Goal: Task Accomplishment & Management: Manage account settings

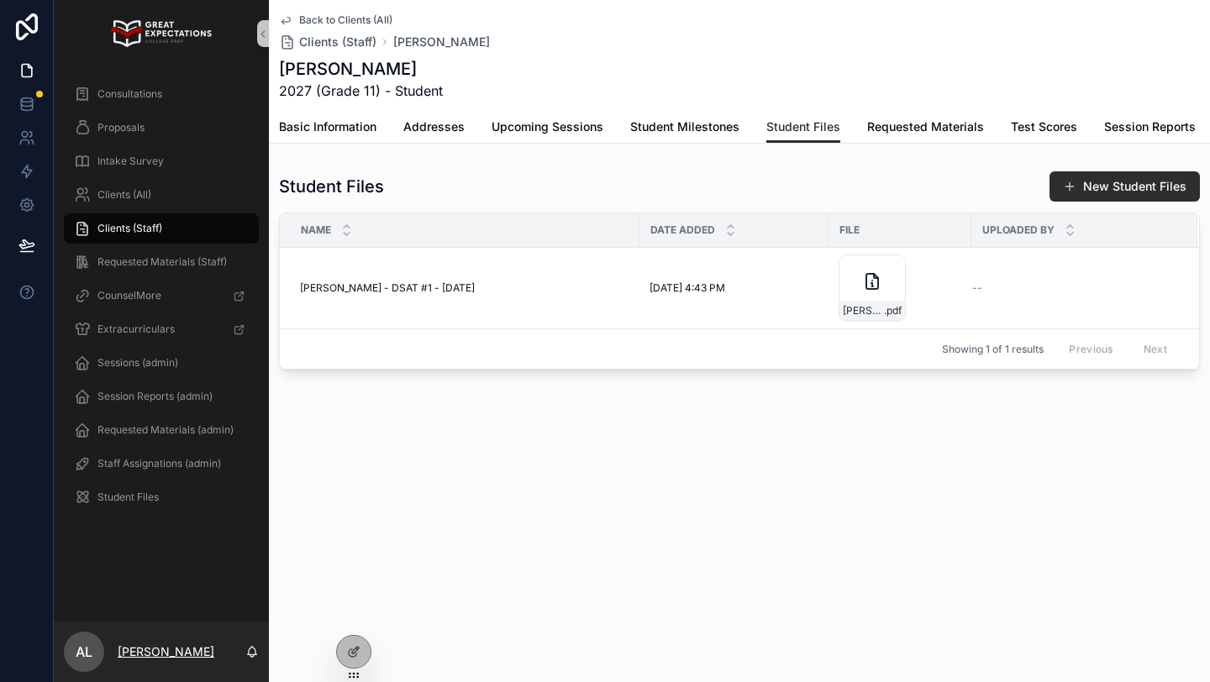
click at [174, 654] on p "[PERSON_NAME]" at bounding box center [166, 652] width 97 height 17
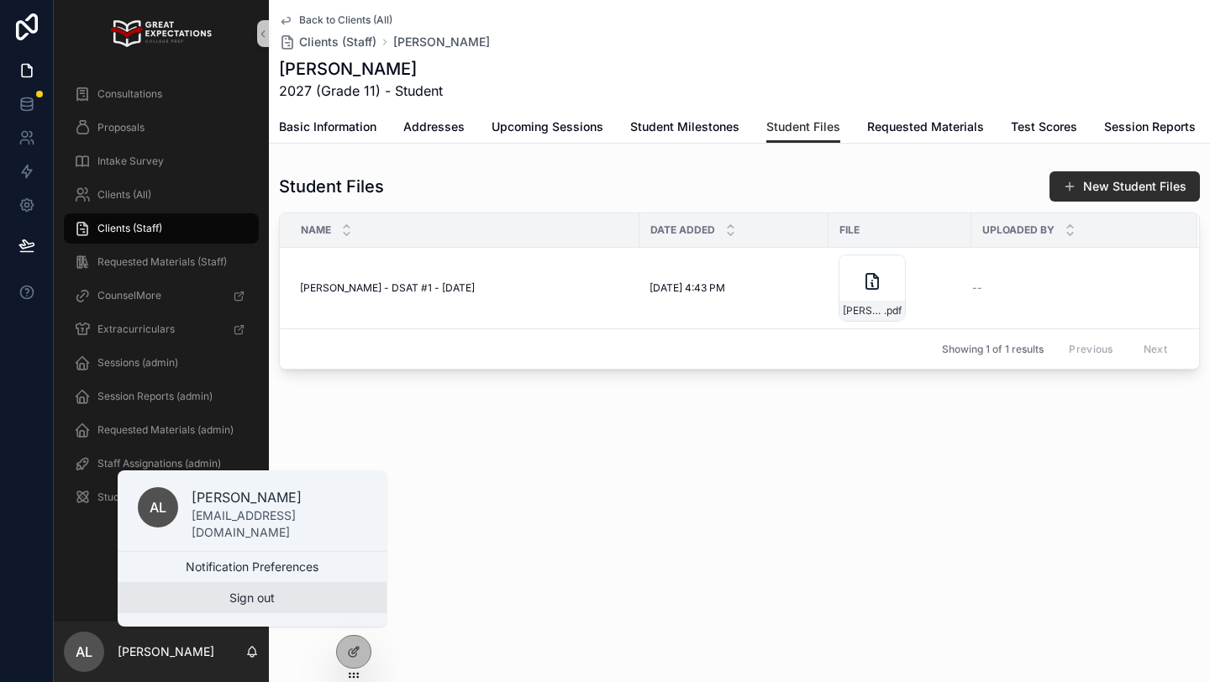
click at [232, 601] on button "Sign out" at bounding box center [252, 598] width 269 height 30
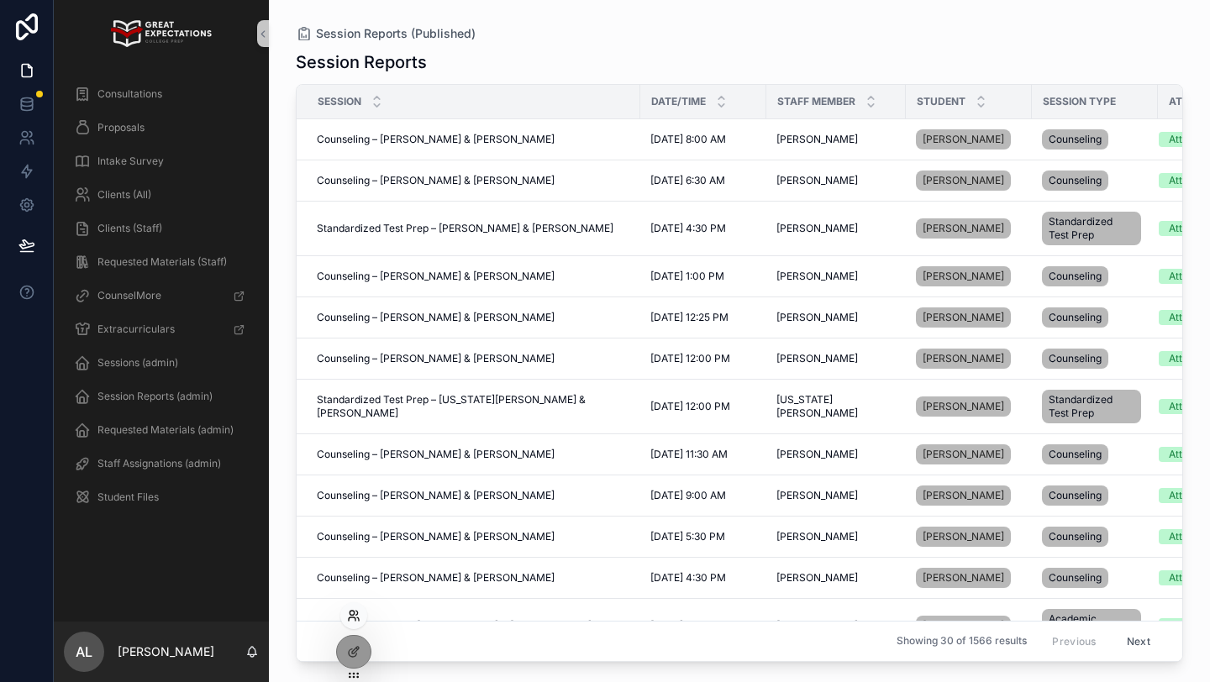
click at [355, 618] on icon at bounding box center [352, 618] width 7 height 3
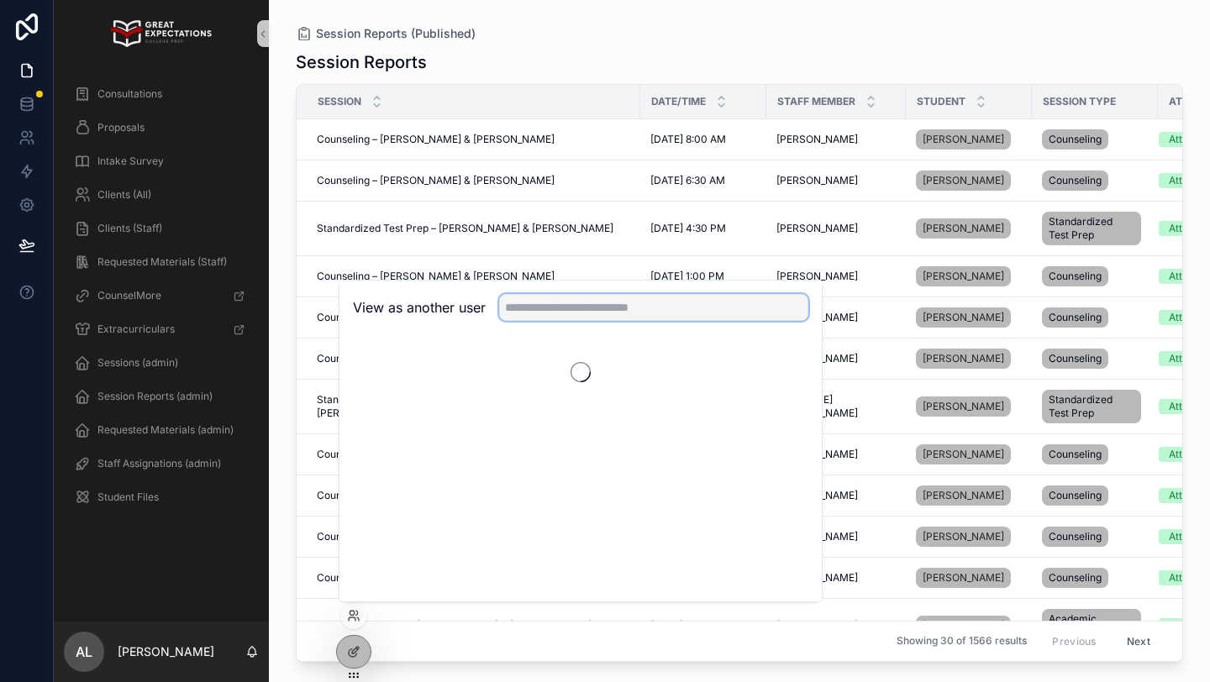
click at [533, 307] on input "text" at bounding box center [653, 307] width 309 height 27
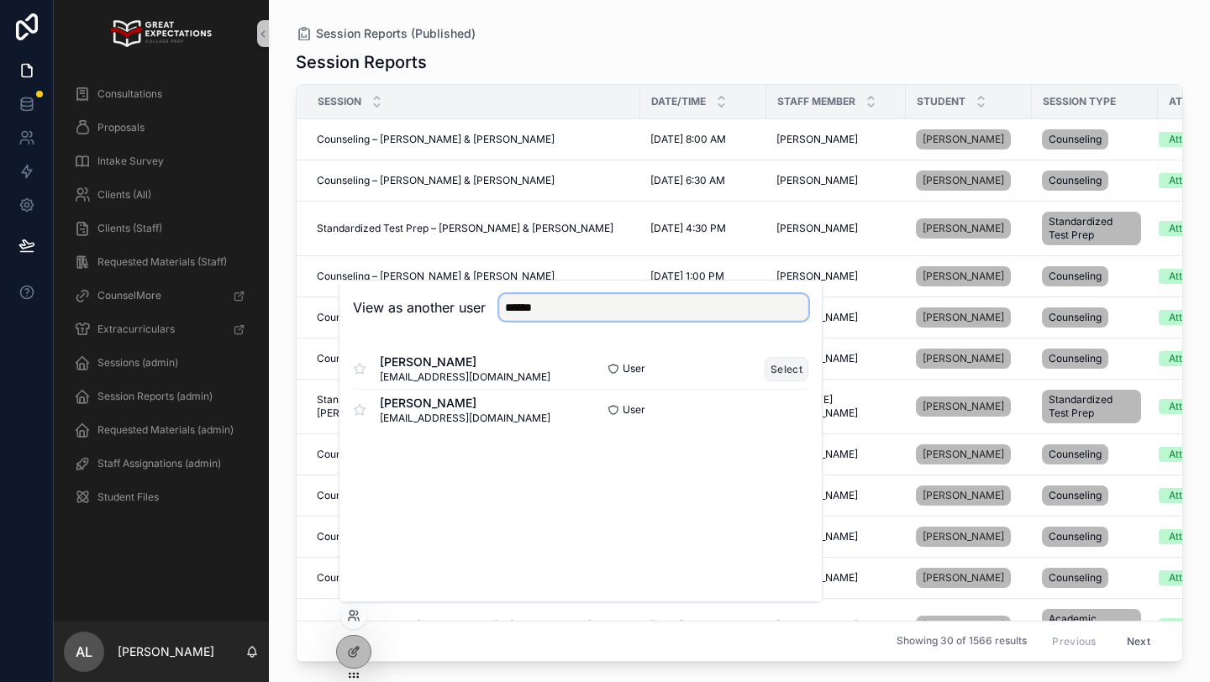
type input "******"
click at [778, 369] on button "Select" at bounding box center [786, 369] width 44 height 24
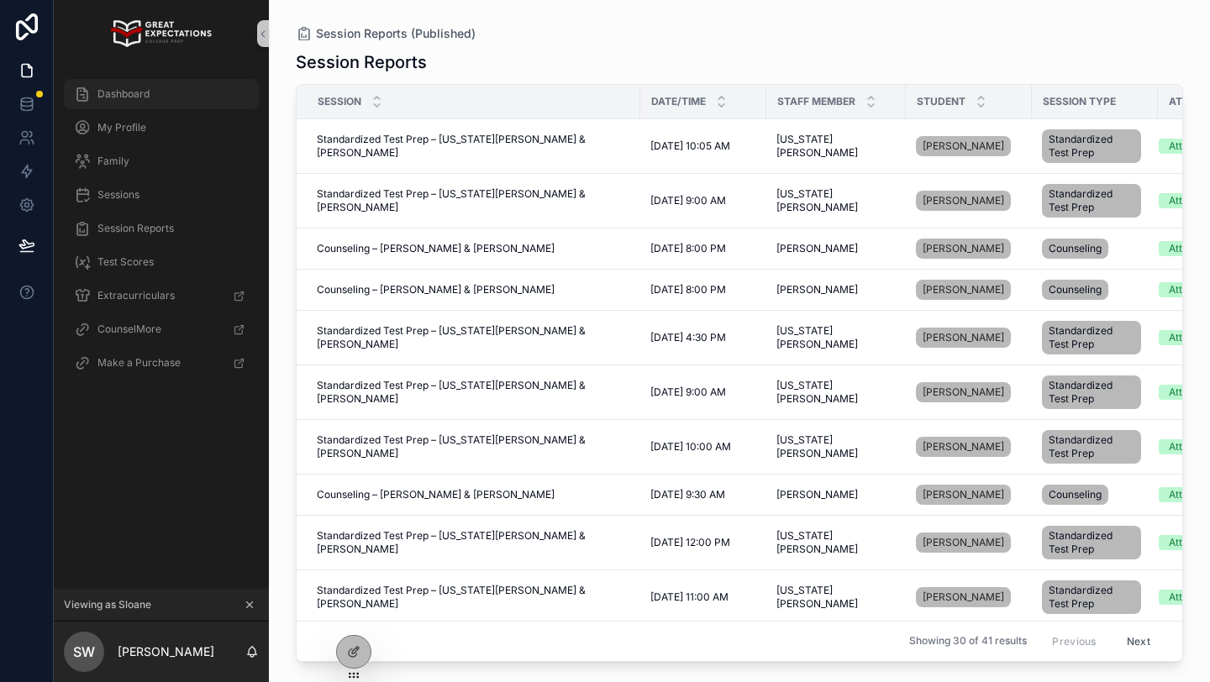
click at [119, 86] on div "Dashboard" at bounding box center [161, 94] width 175 height 27
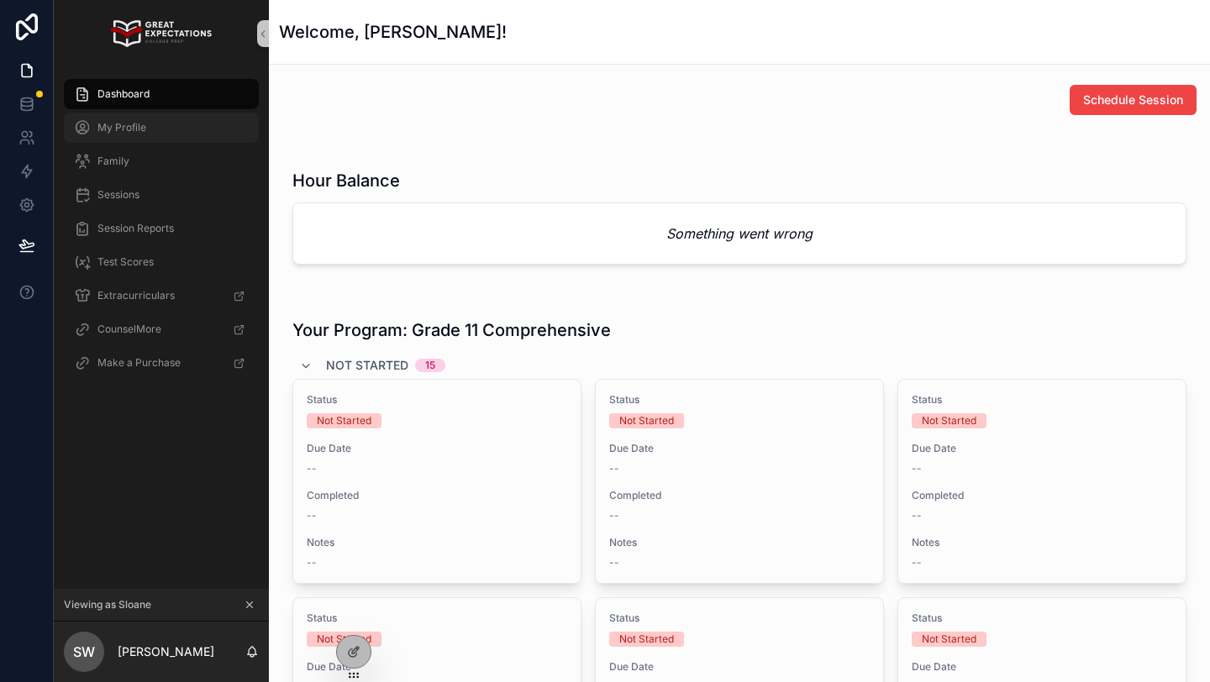
click at [116, 121] on span "My Profile" at bounding box center [121, 127] width 49 height 13
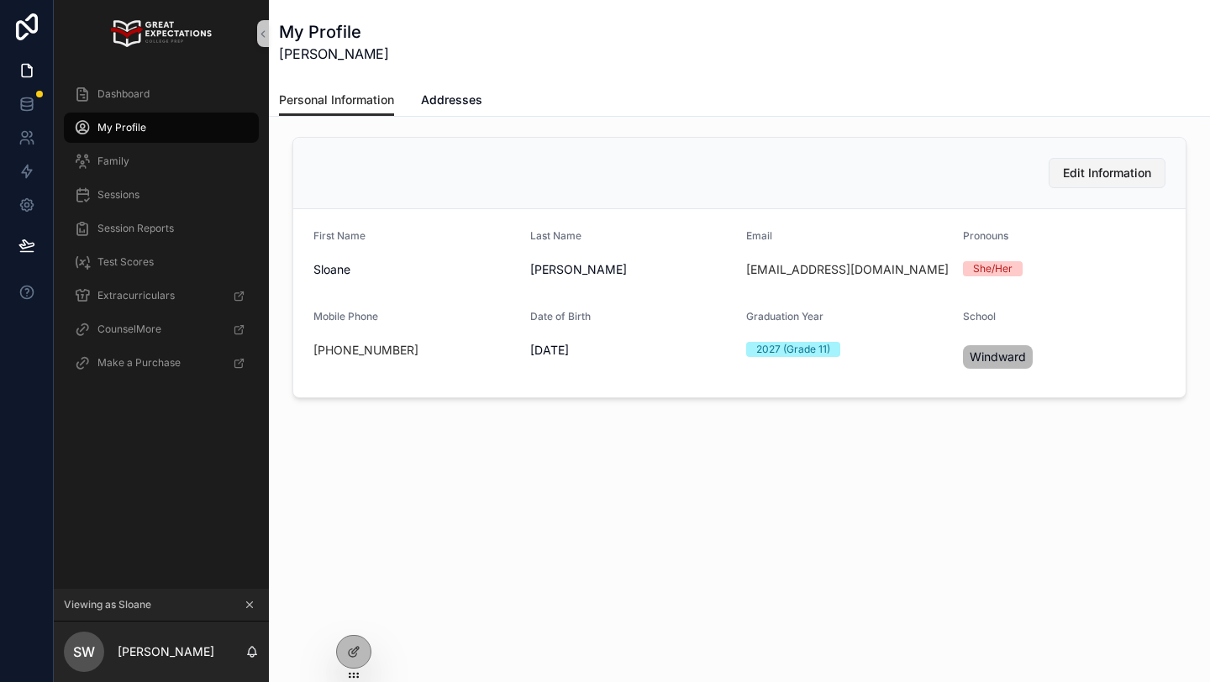
click at [1078, 176] on span "Edit Information" at bounding box center [1107, 173] width 88 height 17
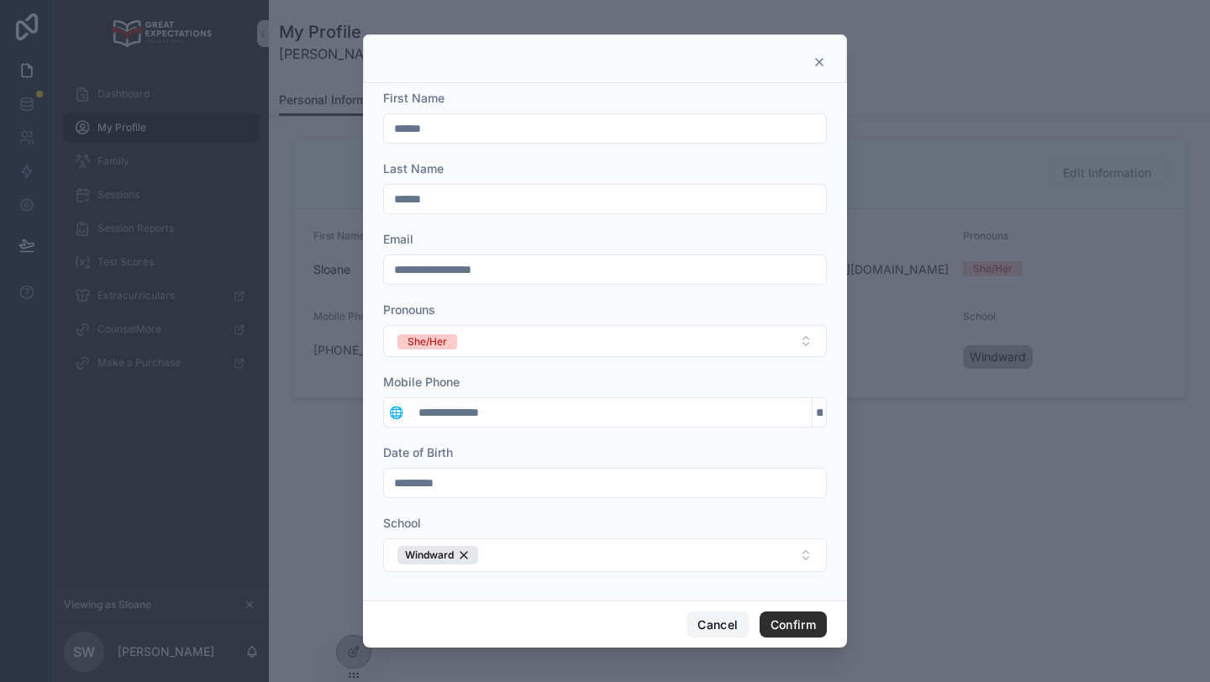
click at [706, 616] on button "Cancel" at bounding box center [717, 625] width 62 height 27
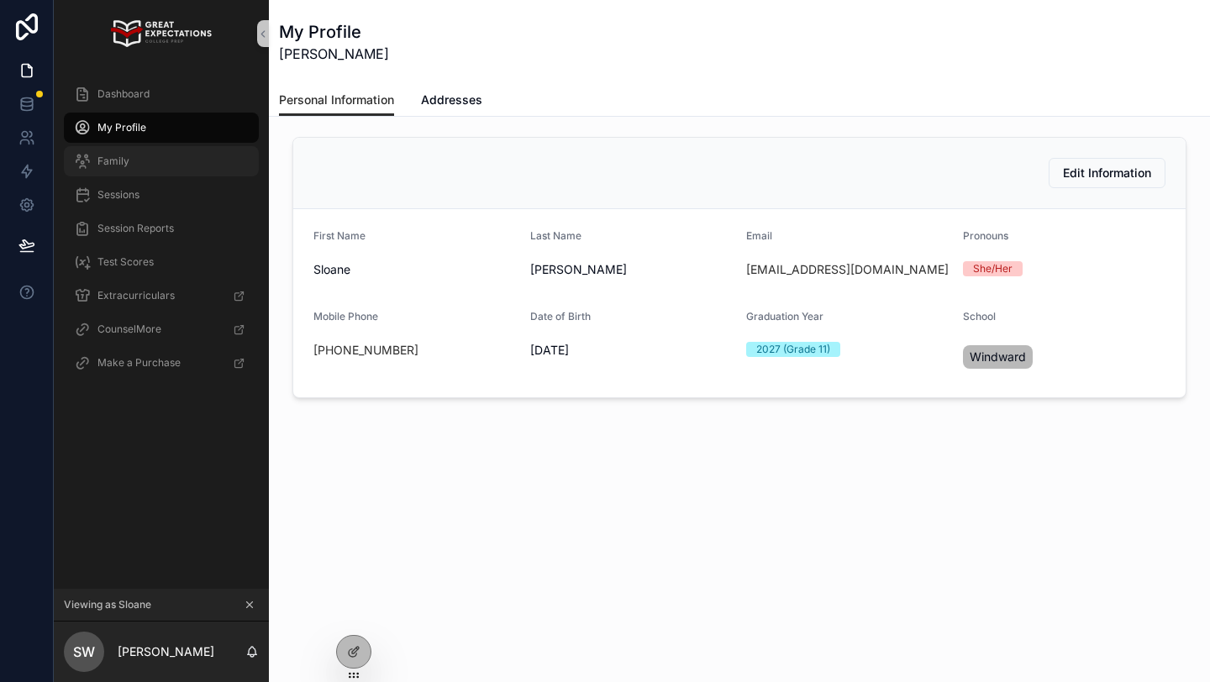
click at [114, 162] on span "Family" at bounding box center [113, 161] width 32 height 13
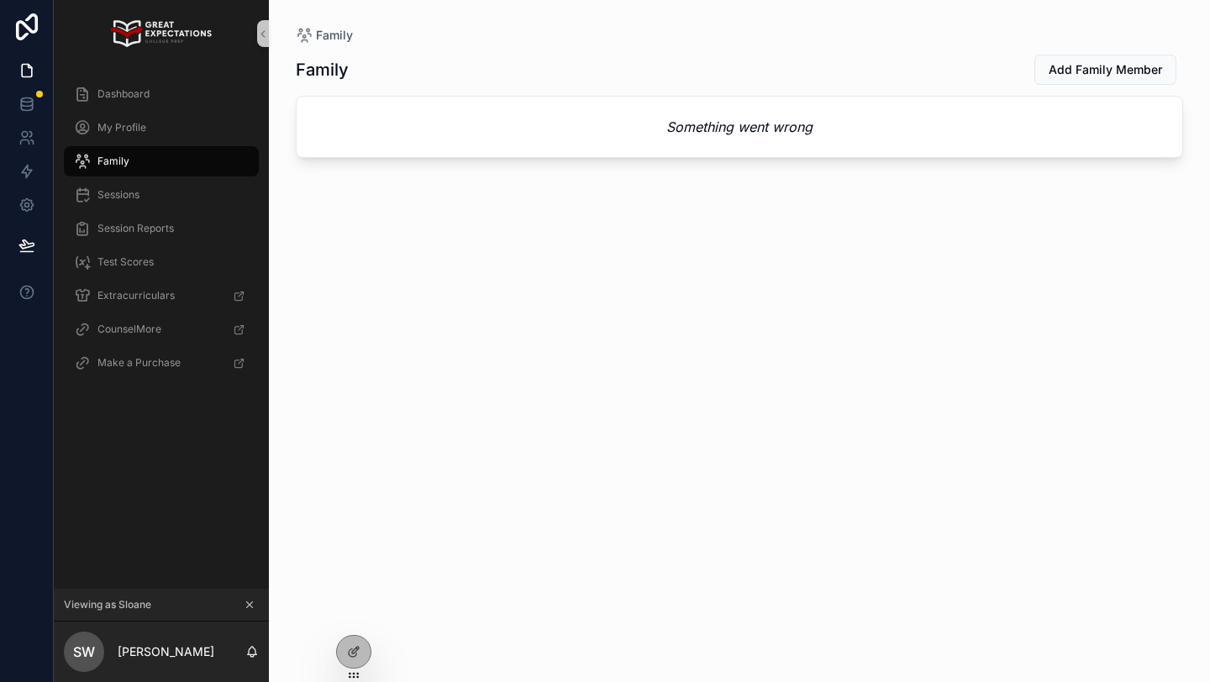
click at [245, 602] on icon "scrollable content" at bounding box center [250, 605] width 12 height 12
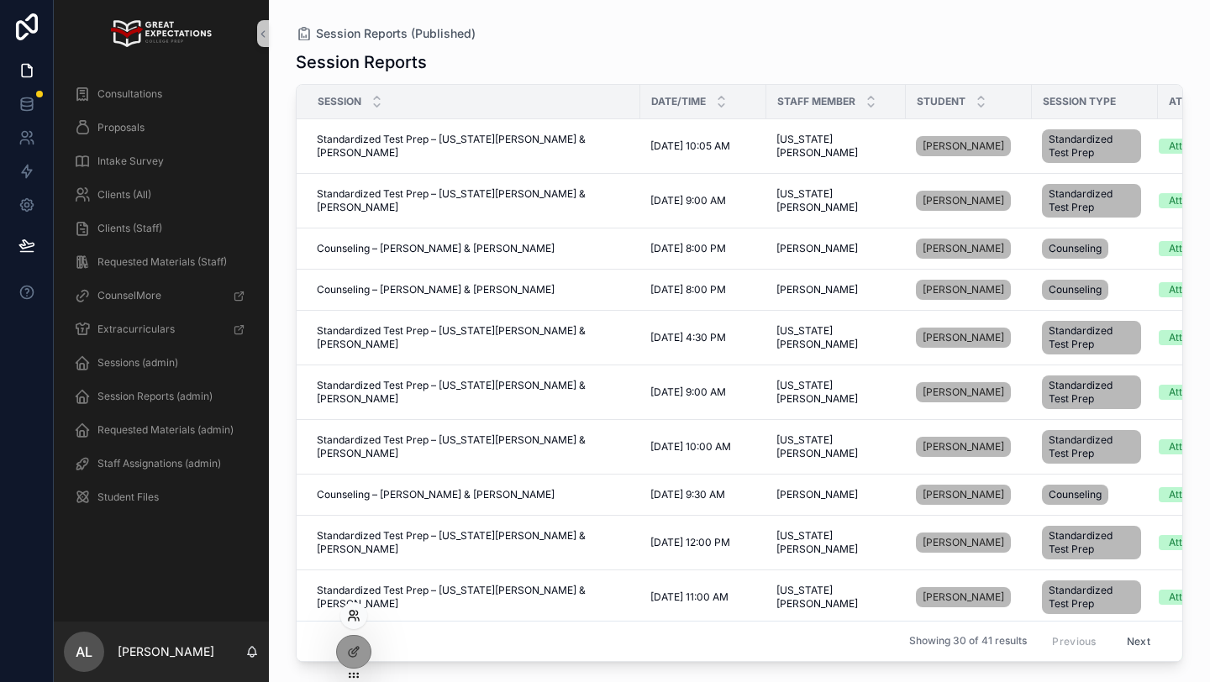
click at [352, 615] on icon at bounding box center [351, 613] width 4 height 4
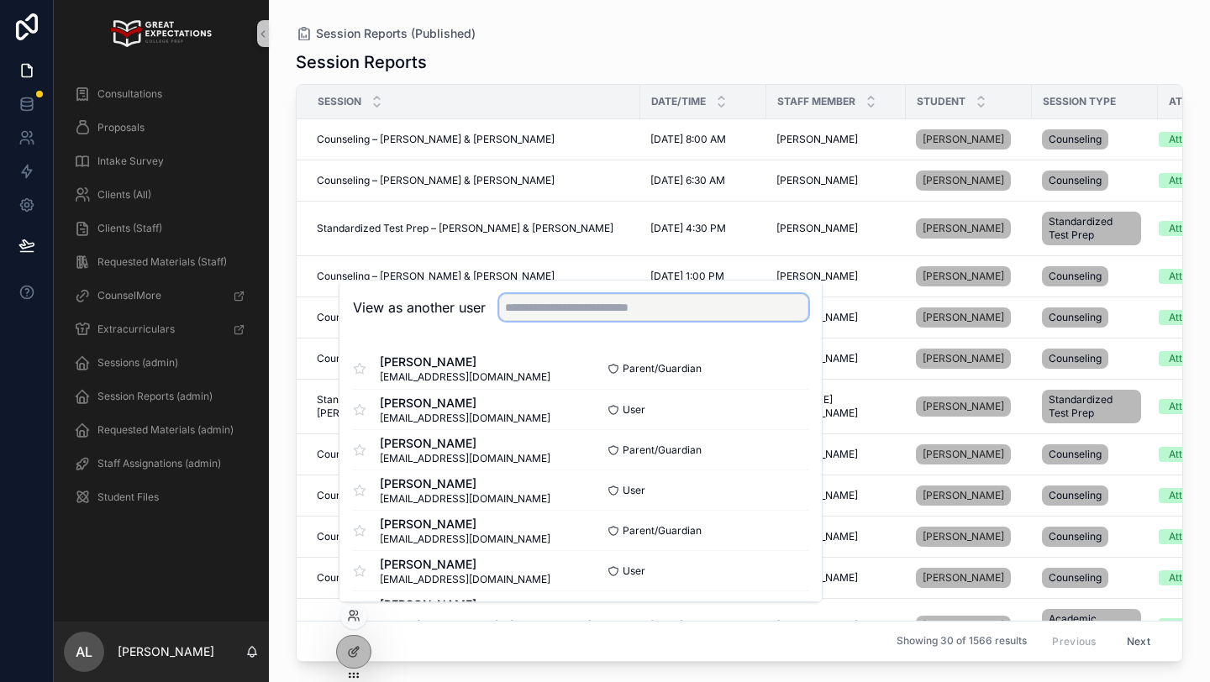
click at [521, 305] on input "text" at bounding box center [653, 307] width 309 height 27
type input "*"
type input "**********"
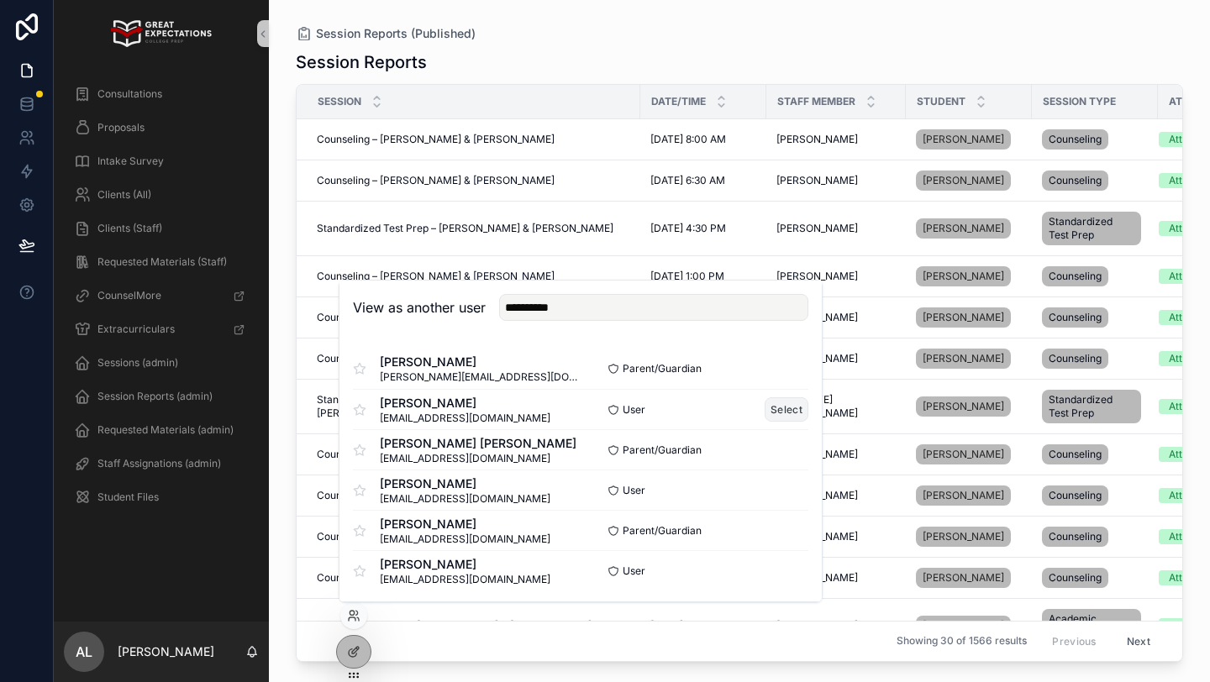
click at [783, 411] on button "Select" at bounding box center [786, 409] width 44 height 24
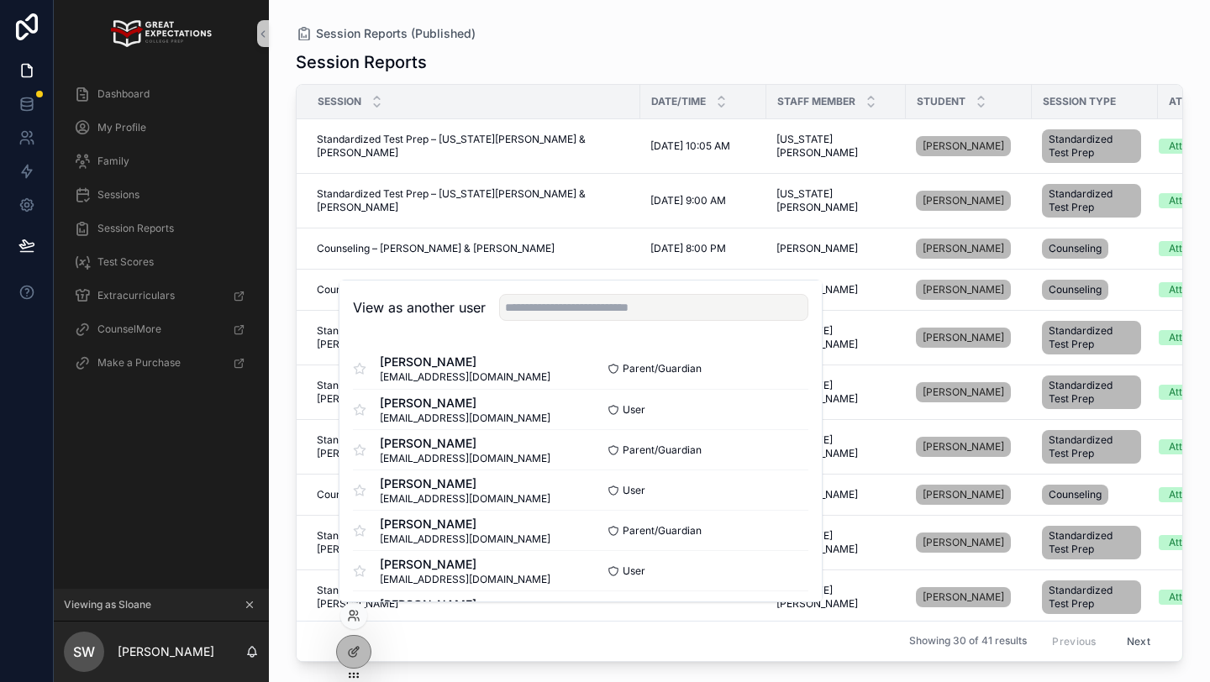
click at [510, 67] on div "Session Reports" at bounding box center [739, 62] width 887 height 24
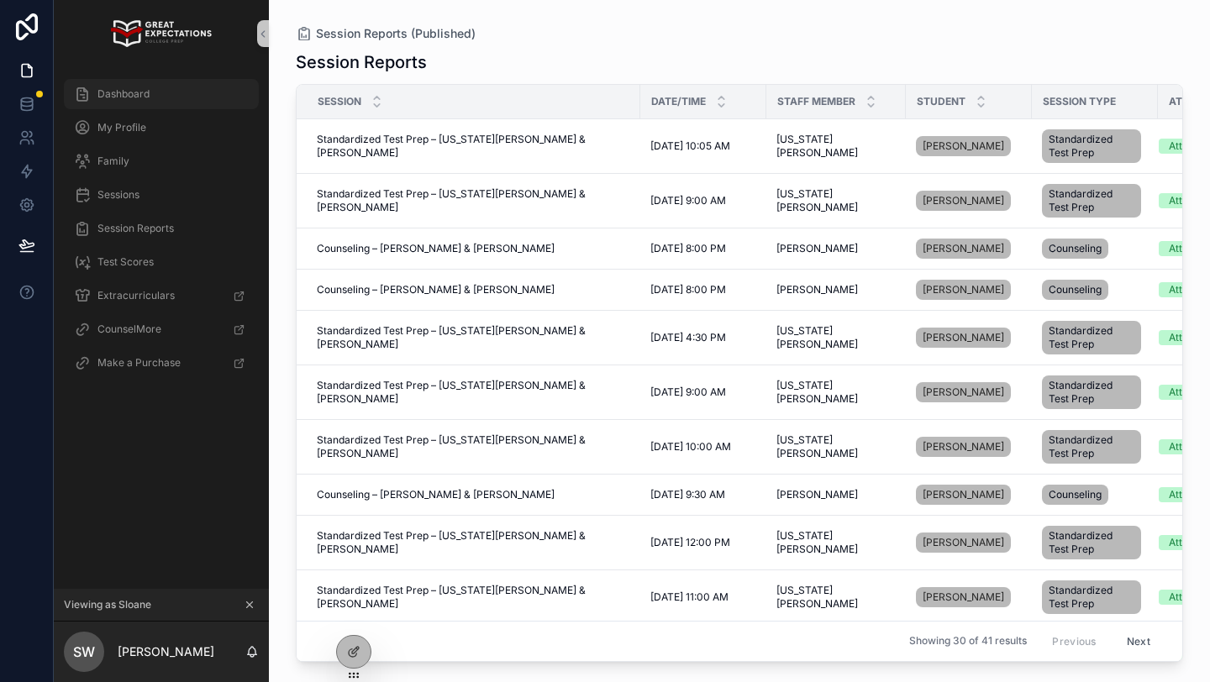
click at [119, 87] on span "Dashboard" at bounding box center [123, 93] width 52 height 13
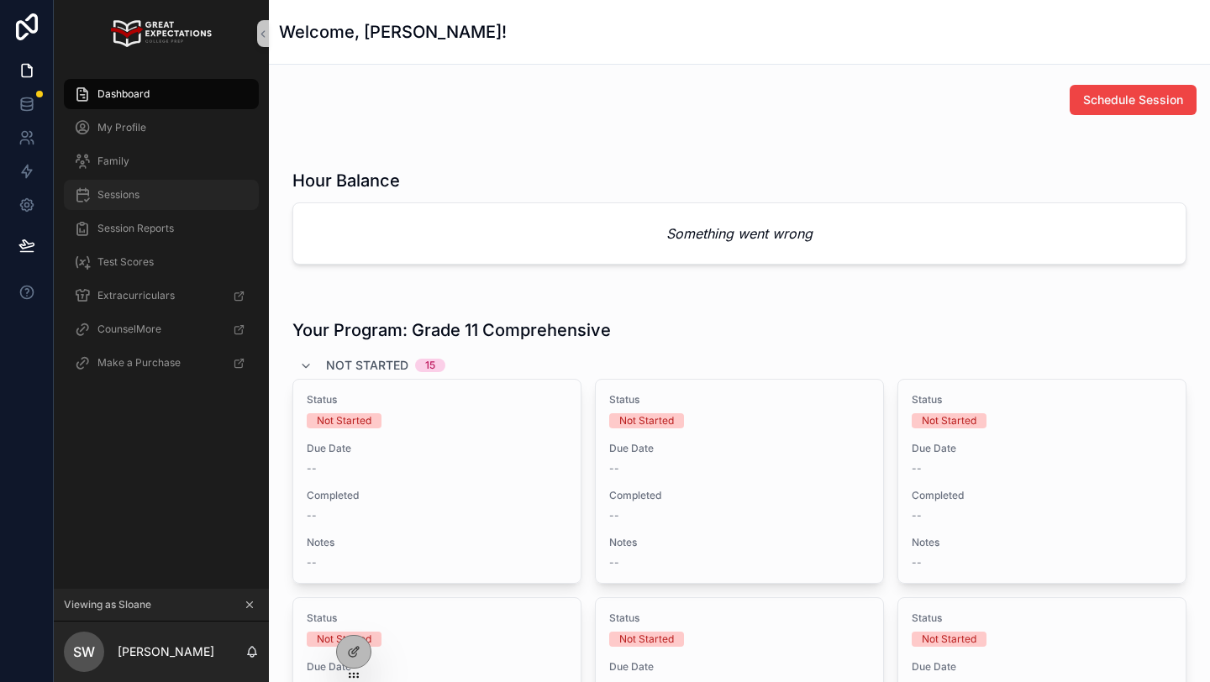
click at [164, 196] on div "Sessions" at bounding box center [161, 194] width 175 height 27
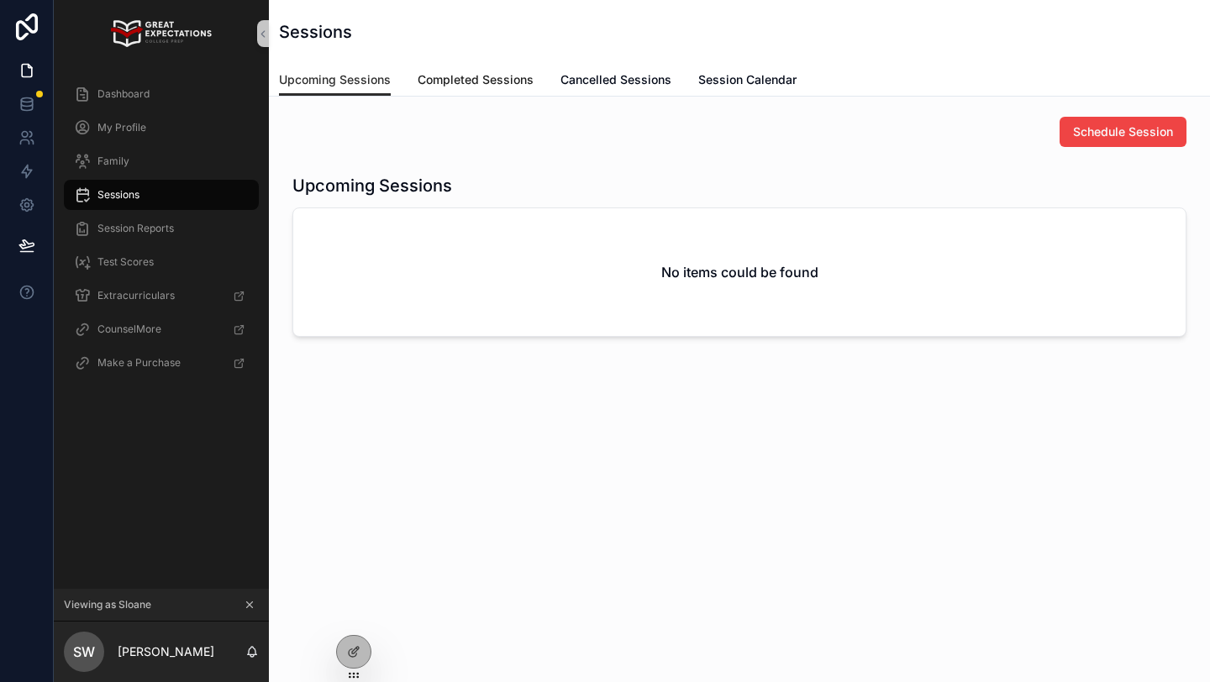
click at [463, 83] on span "Completed Sessions" at bounding box center [476, 79] width 116 height 17
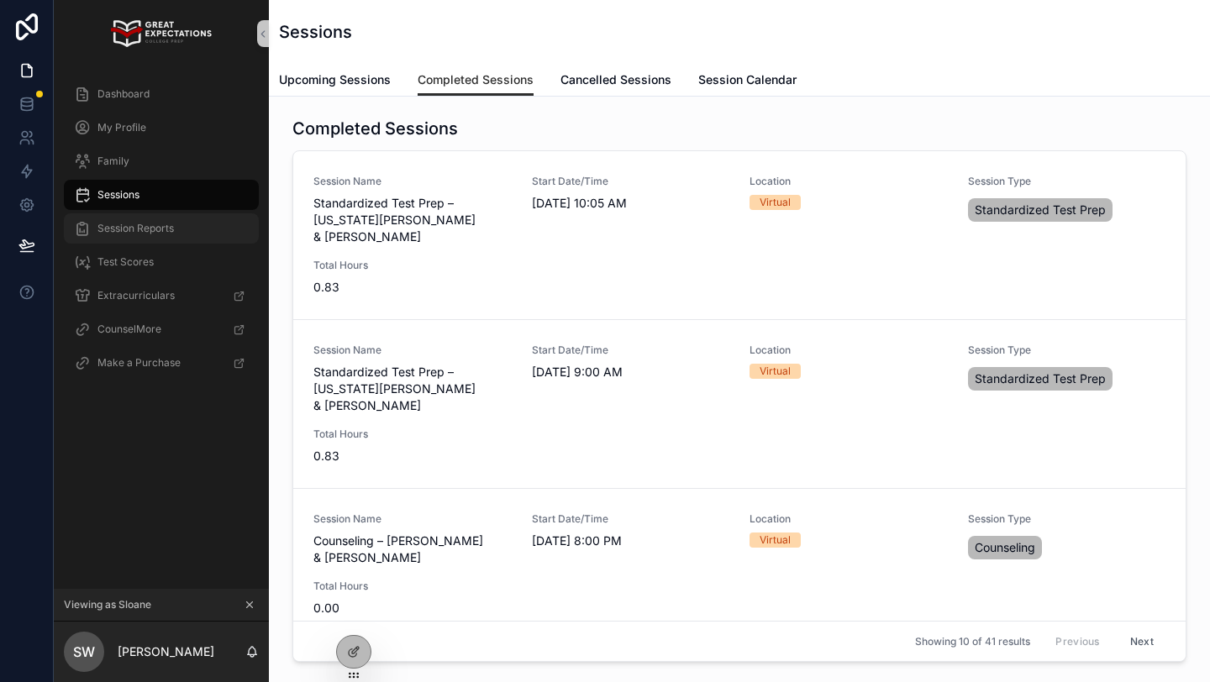
click at [134, 230] on span "Session Reports" at bounding box center [135, 228] width 76 height 13
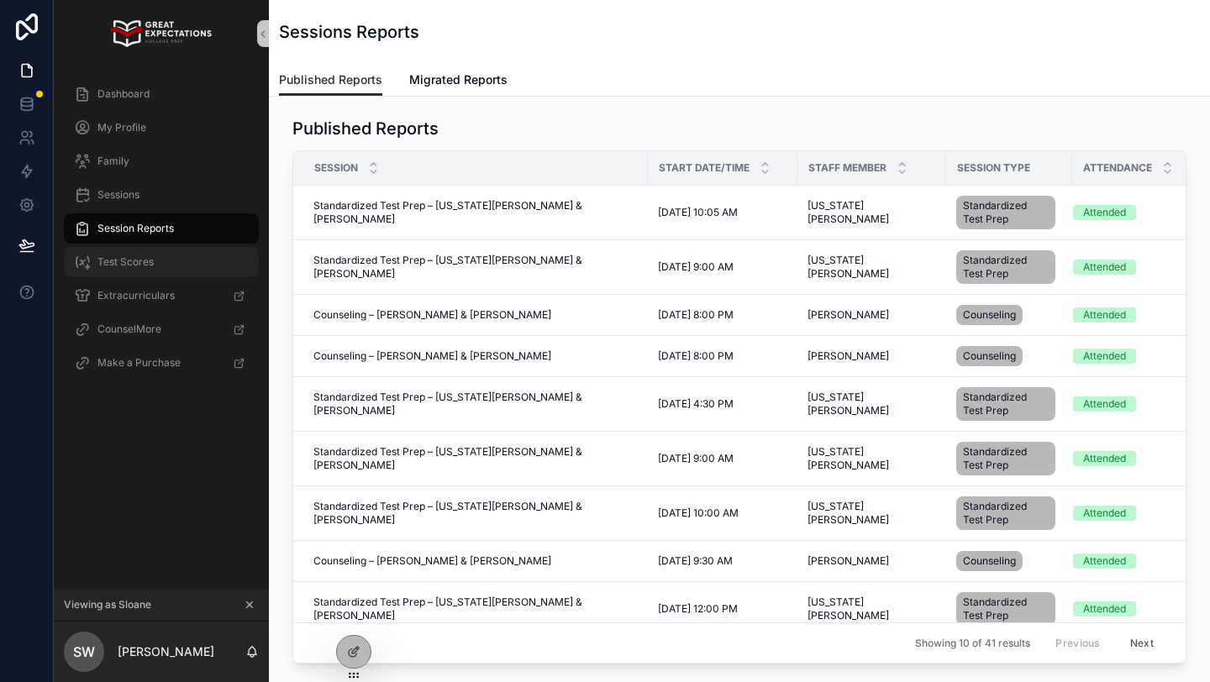
click at [125, 270] on div "Test Scores" at bounding box center [161, 262] width 175 height 27
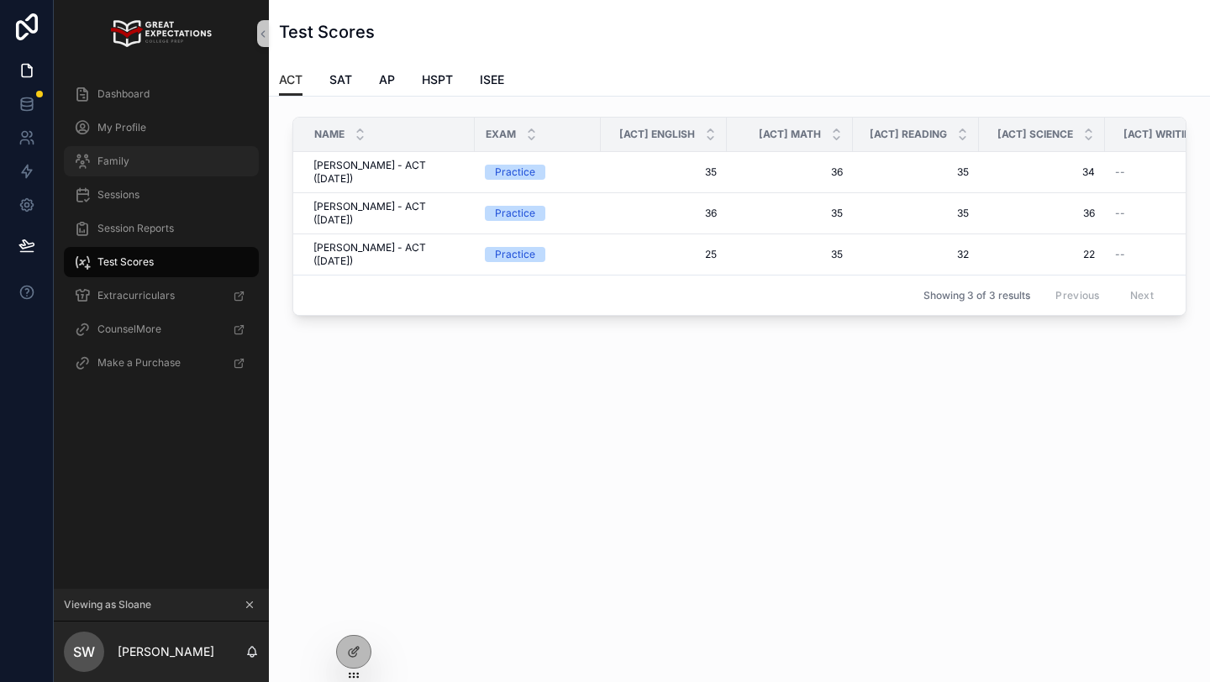
click at [122, 169] on div "Family" at bounding box center [161, 161] width 175 height 27
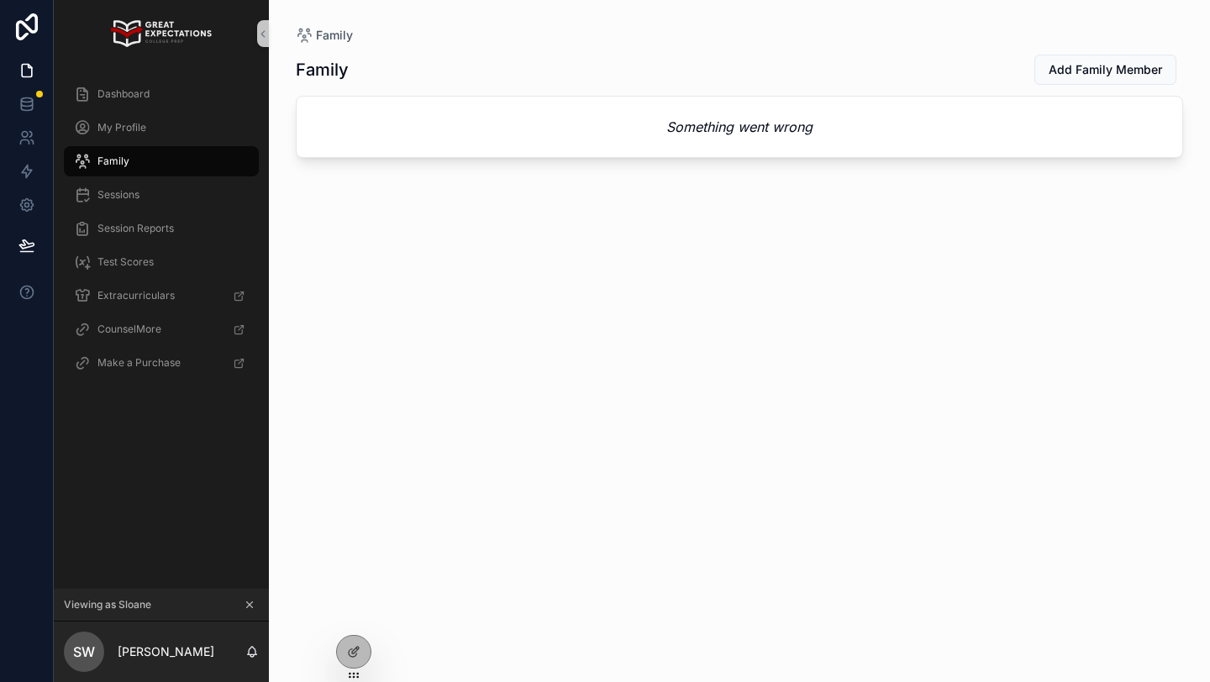
click at [127, 144] on div "Family" at bounding box center [161, 161] width 215 height 34
click at [132, 123] on span "My Profile" at bounding box center [121, 127] width 49 height 13
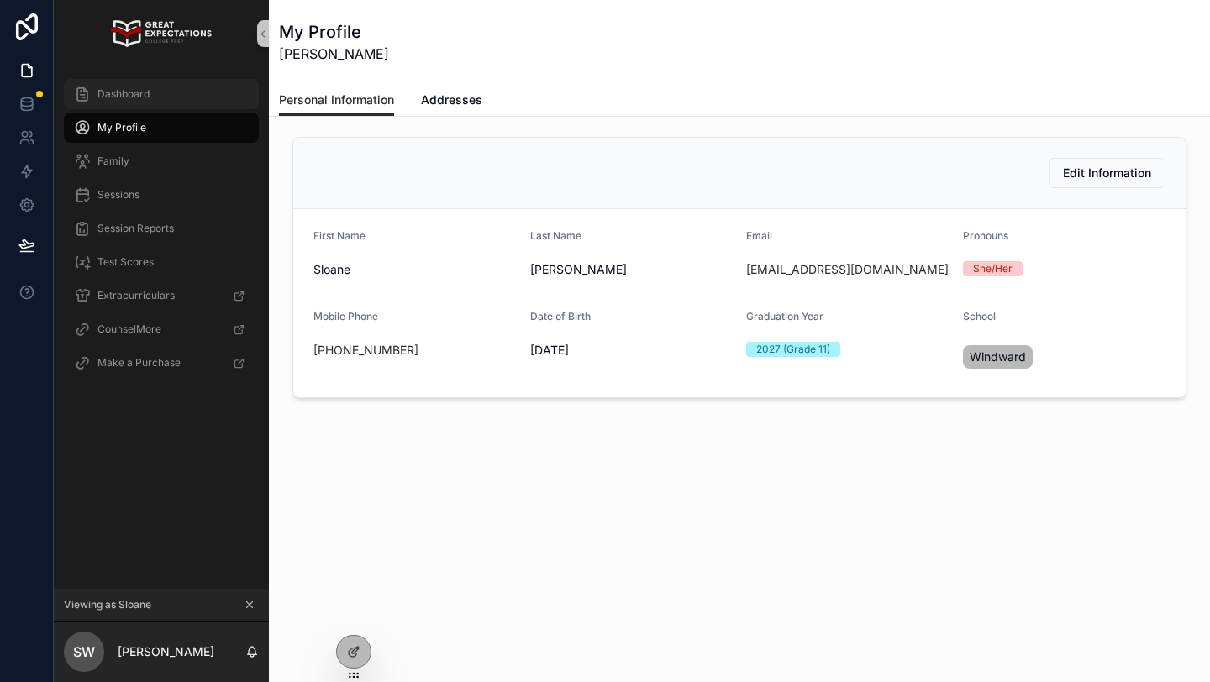
click at [142, 92] on span "Dashboard" at bounding box center [123, 93] width 52 height 13
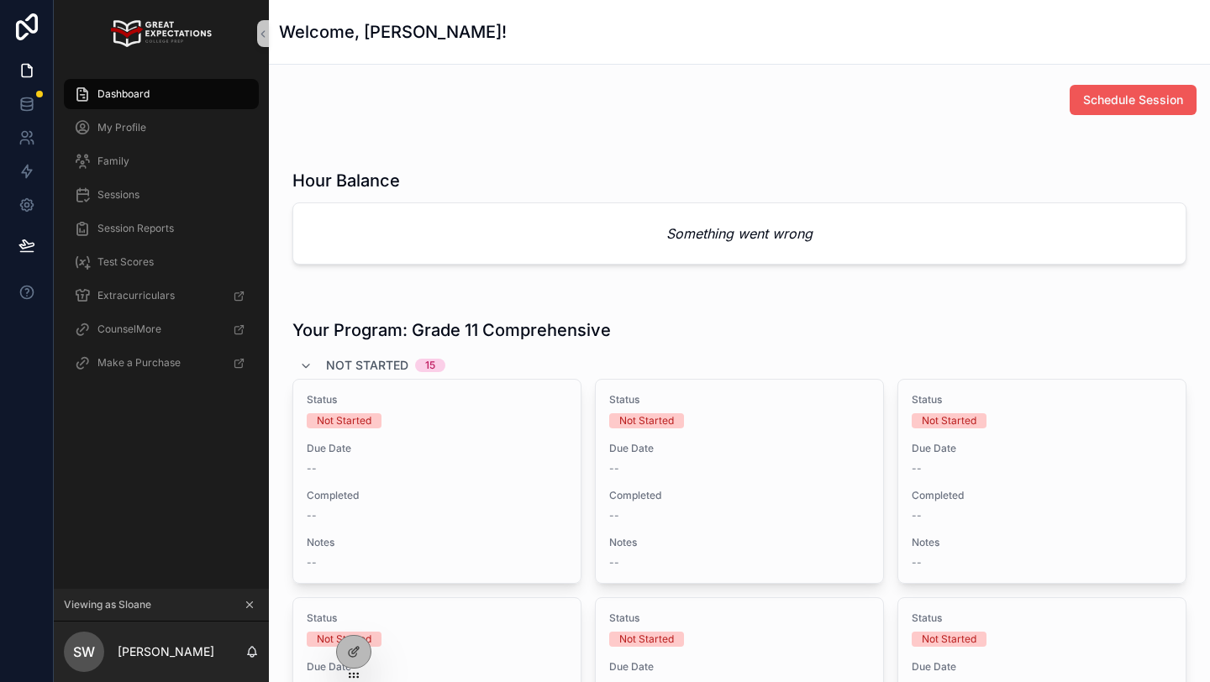
click at [1106, 103] on span "Schedule Session" at bounding box center [1133, 100] width 100 height 17
click at [139, 134] on span "My Profile" at bounding box center [121, 127] width 49 height 13
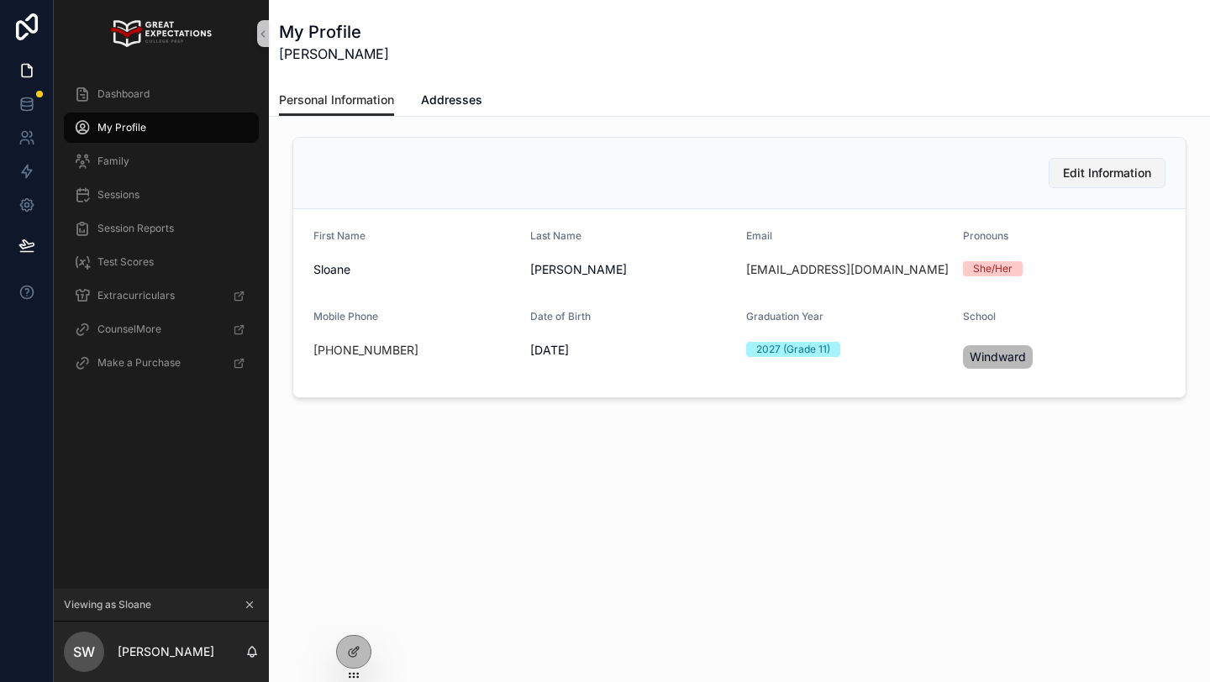
click at [1083, 177] on span "Edit Information" at bounding box center [1107, 173] width 88 height 17
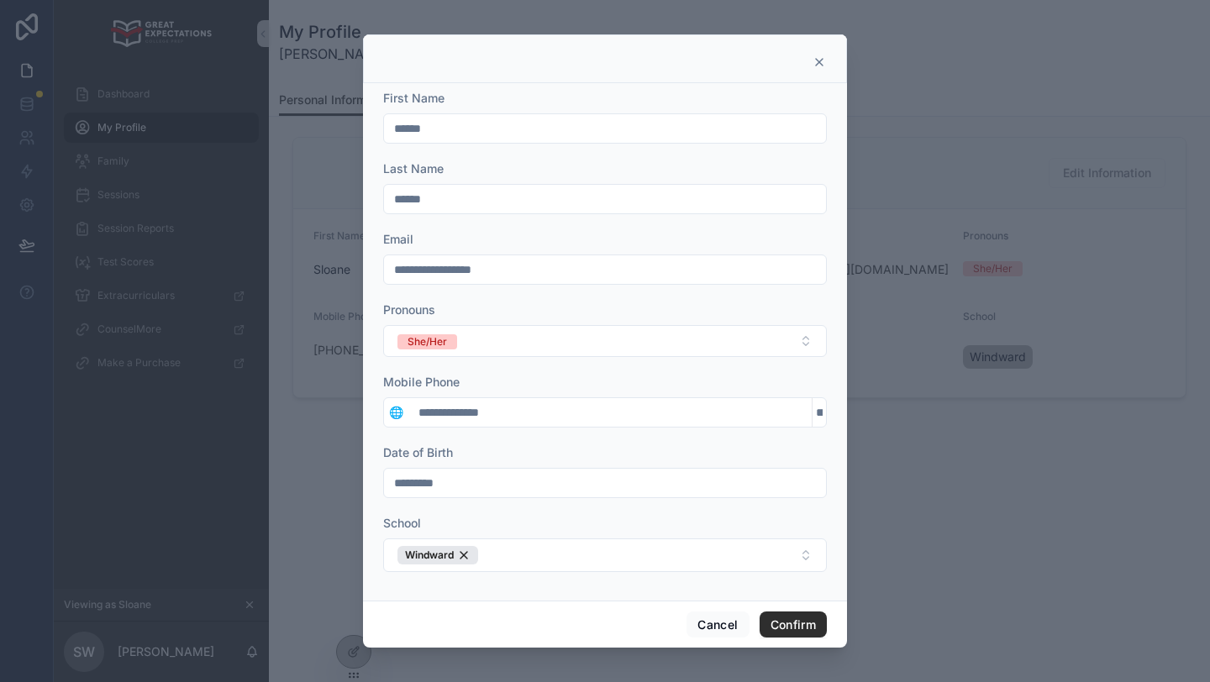
scroll to position [1, 0]
click at [714, 628] on button "Cancel" at bounding box center [717, 625] width 62 height 27
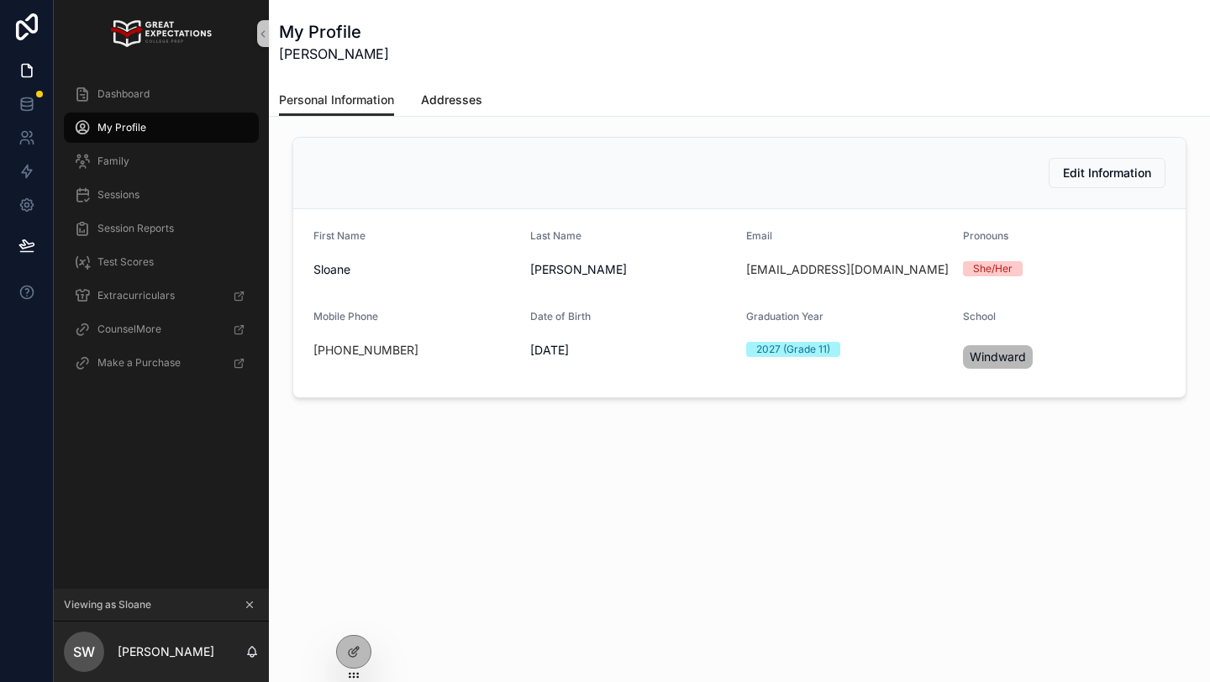
click at [440, 105] on span "Addresses" at bounding box center [451, 100] width 61 height 17
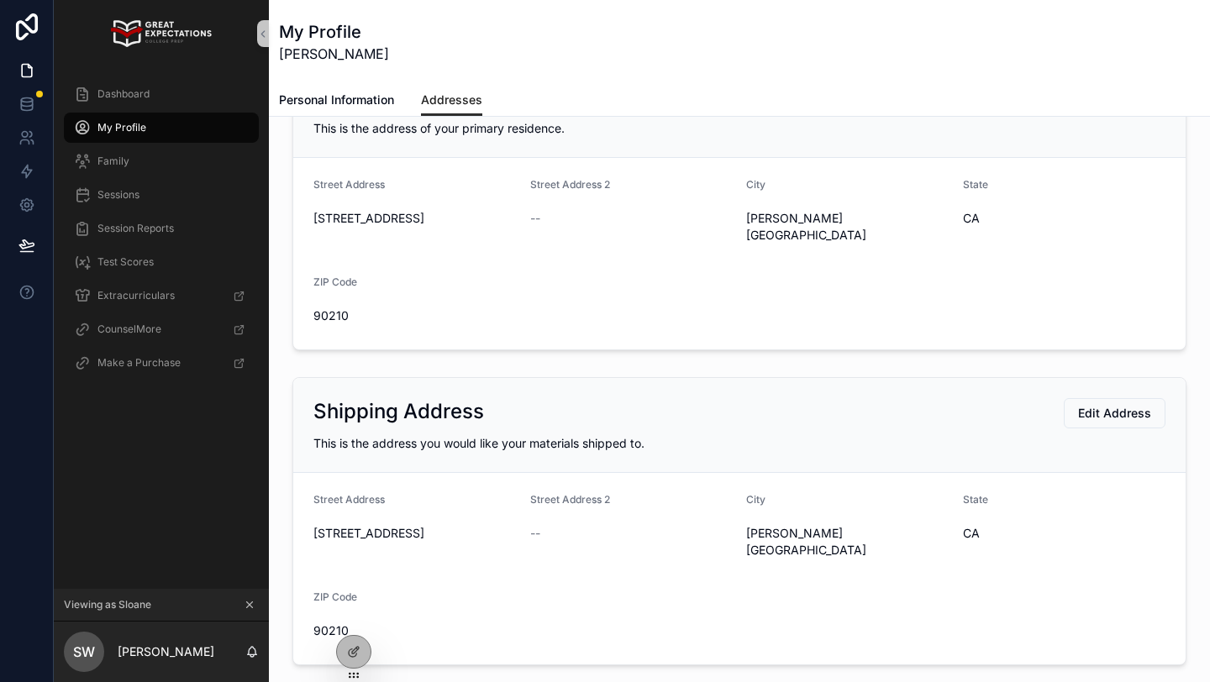
scroll to position [82, 0]
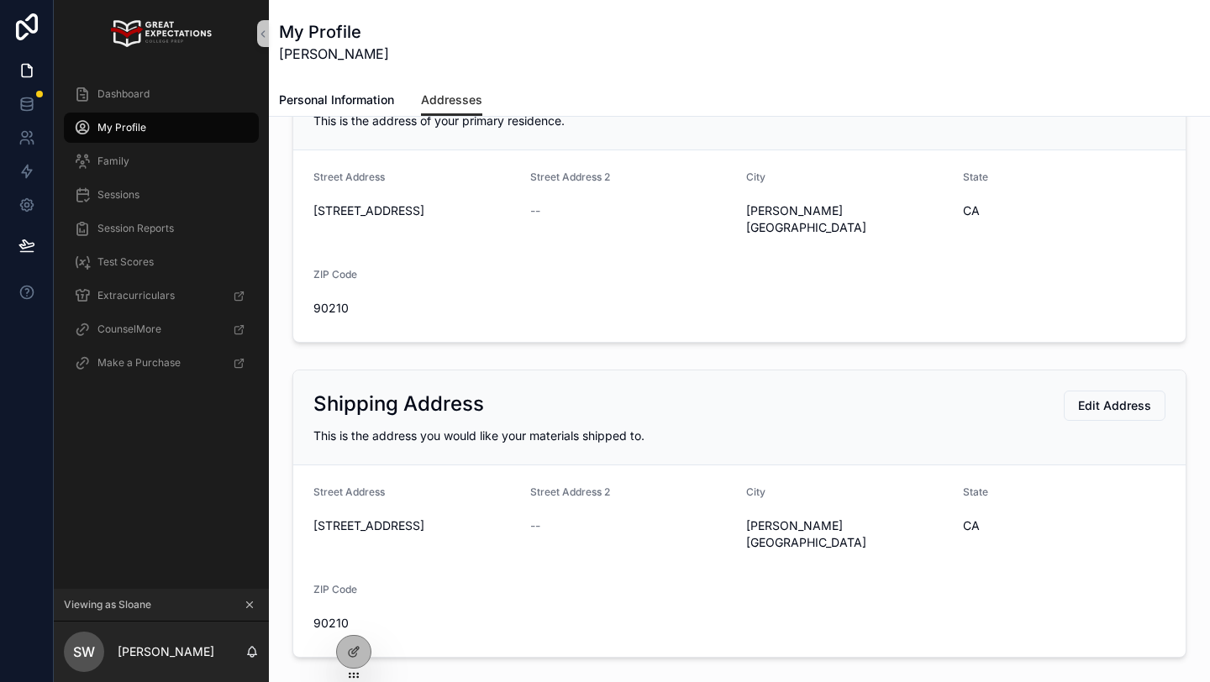
click at [253, 614] on div "Viewing as Sloane" at bounding box center [161, 605] width 215 height 33
click at [247, 602] on icon "scrollable content" at bounding box center [250, 605] width 6 height 6
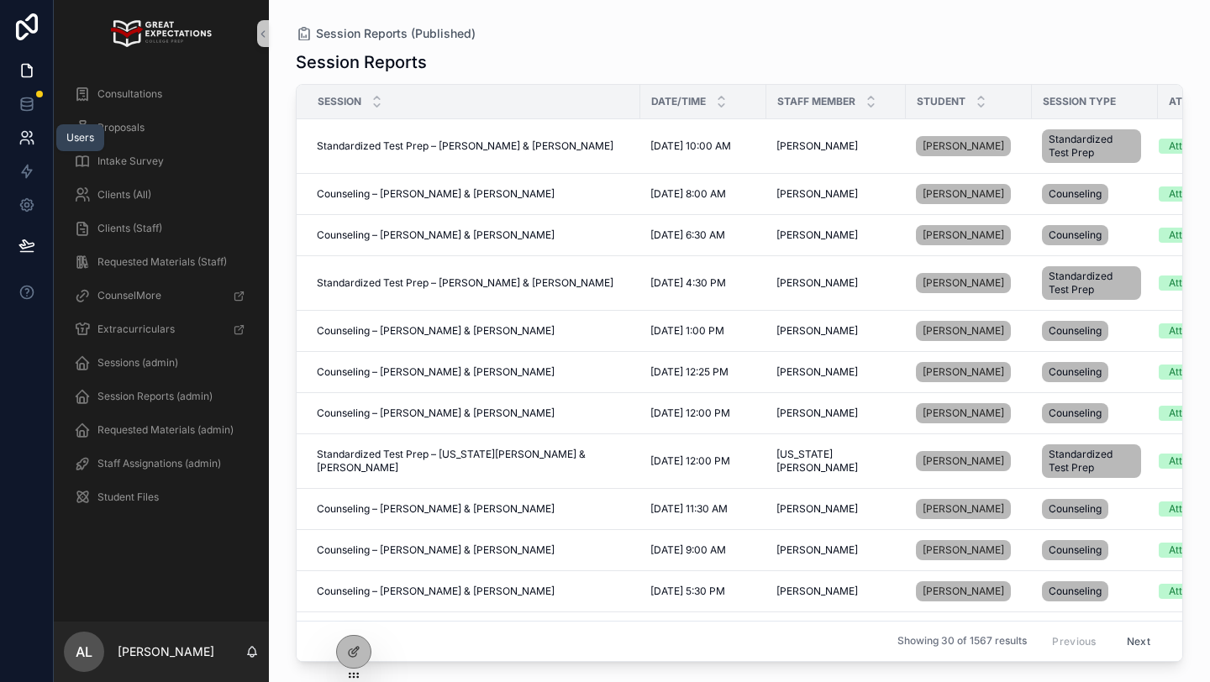
click at [26, 139] on icon at bounding box center [26, 137] width 17 height 17
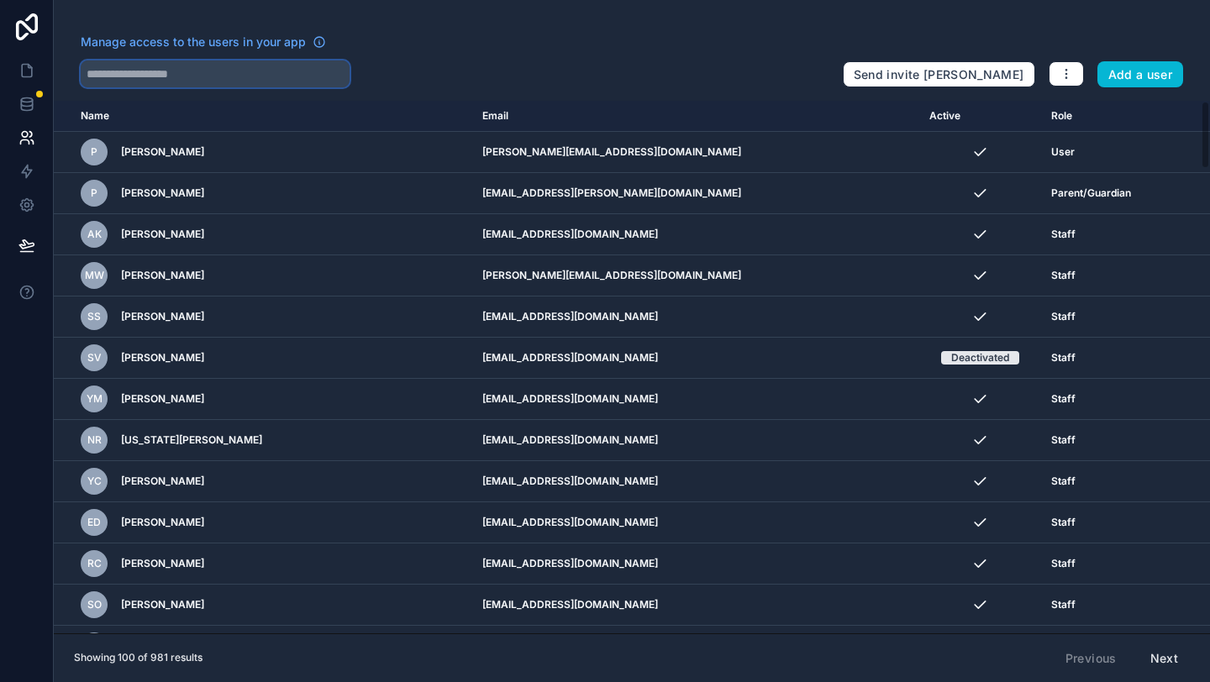
click at [160, 74] on input "text" at bounding box center [215, 73] width 269 height 27
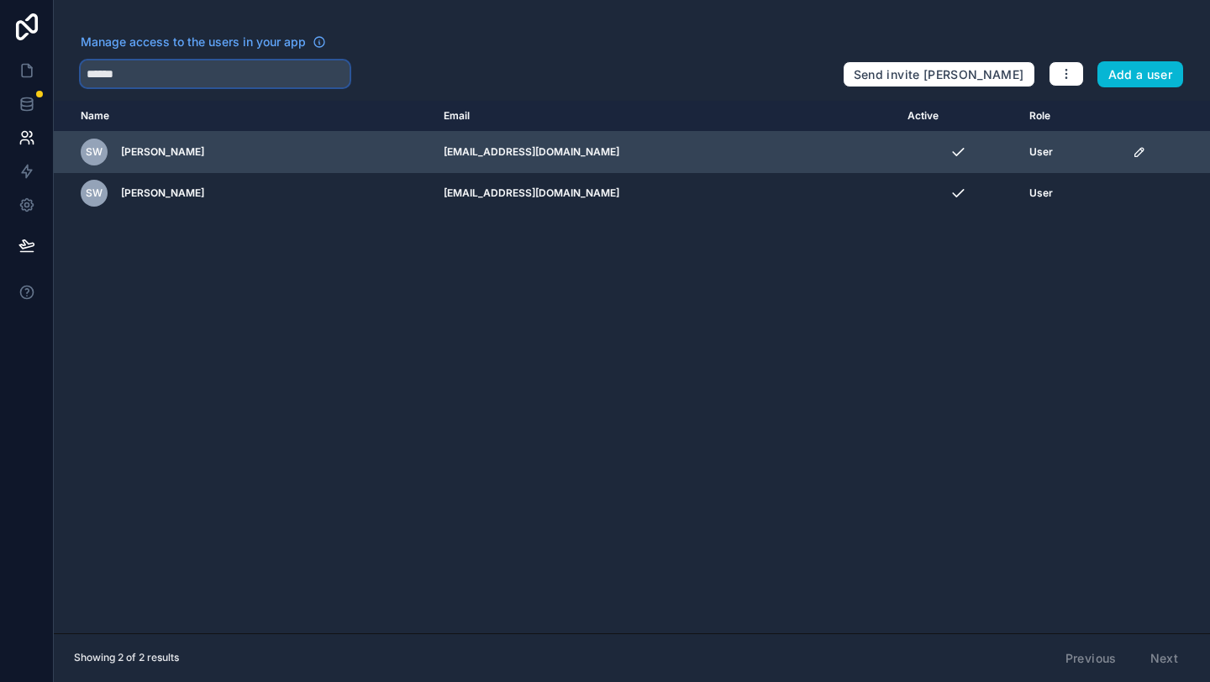
type input "******"
click at [147, 151] on span "Sloane Wiczyk" at bounding box center [162, 151] width 83 height 13
click at [1135, 148] on icon "scrollable content" at bounding box center [1138, 152] width 8 height 8
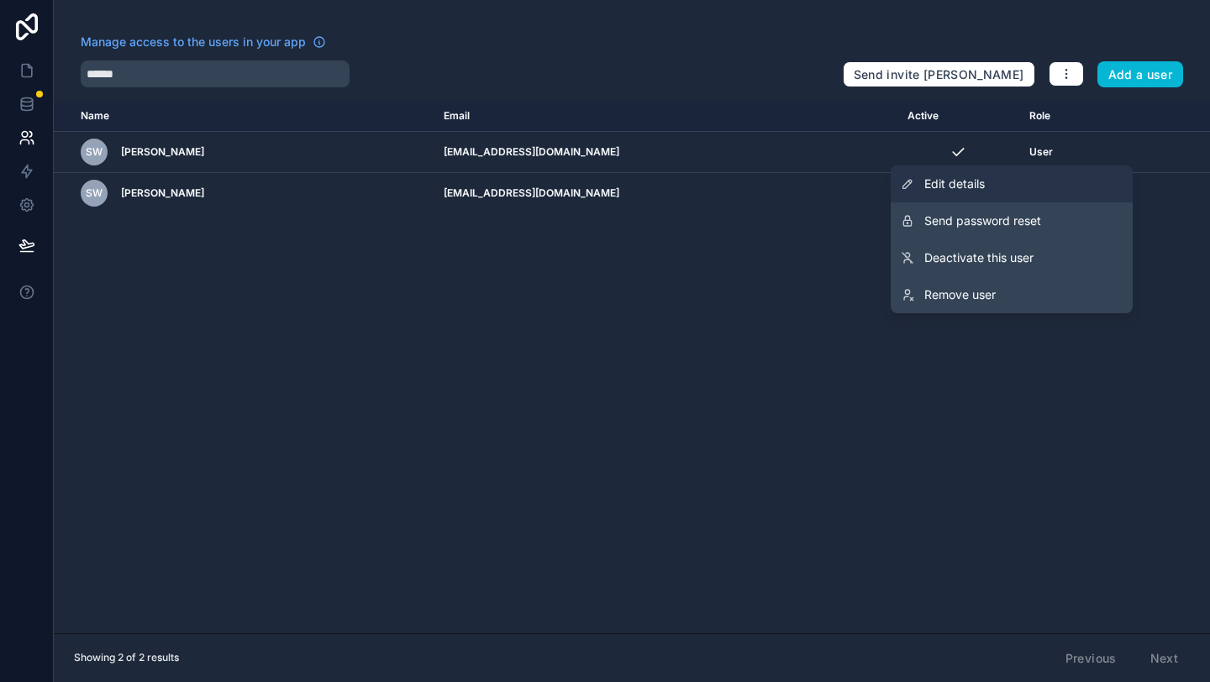
click at [1039, 180] on link "Edit details" at bounding box center [1012, 184] width 242 height 37
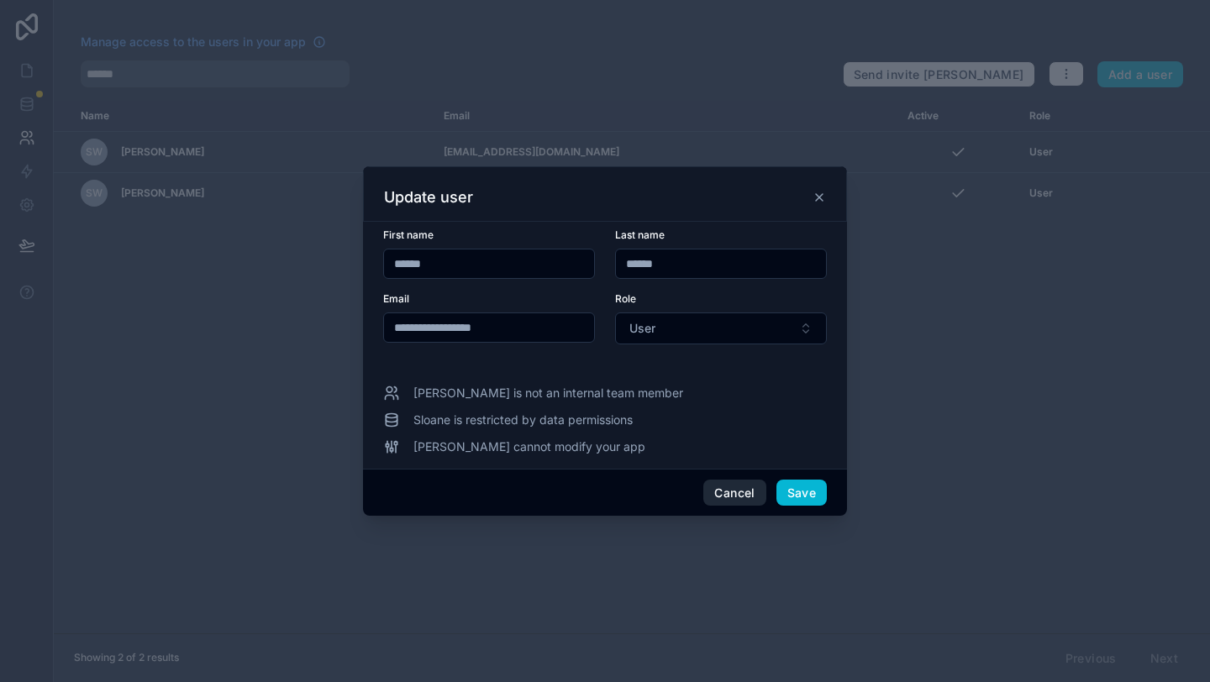
click at [716, 492] on button "Cancel" at bounding box center [734, 493] width 62 height 27
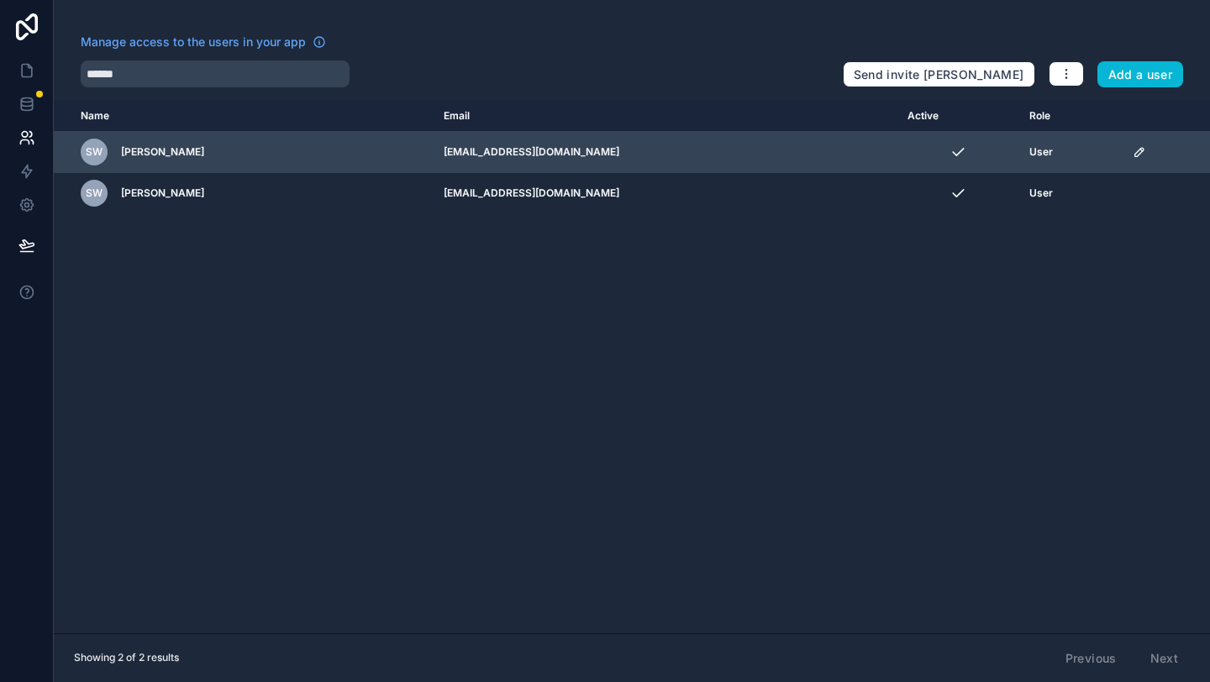
click at [1132, 158] on icon "scrollable content" at bounding box center [1138, 151] width 13 height 13
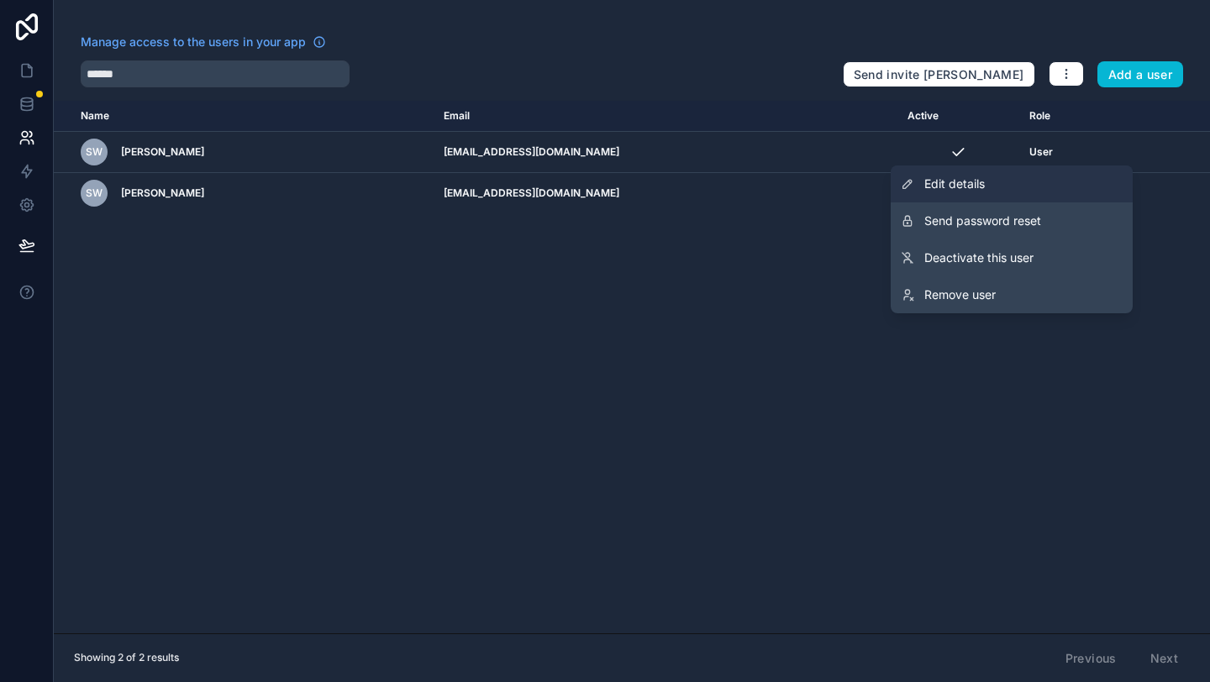
click at [935, 178] on span "Edit details" at bounding box center [954, 184] width 60 height 17
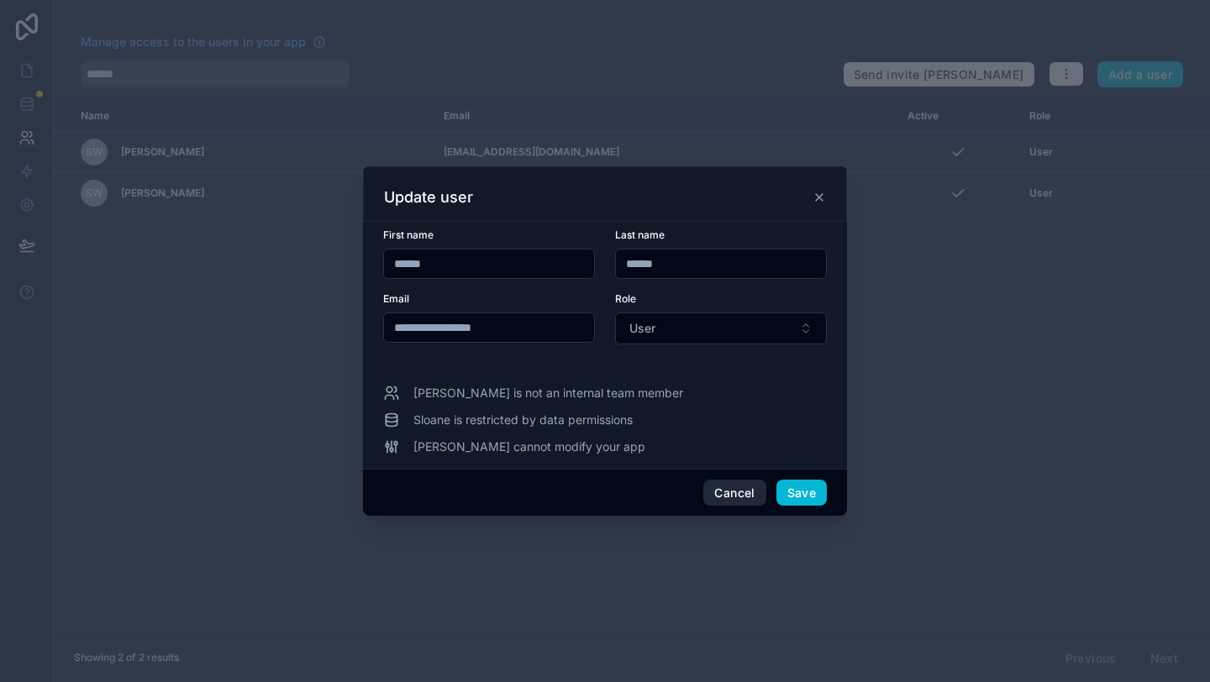
click at [715, 485] on button "Cancel" at bounding box center [734, 493] width 62 height 27
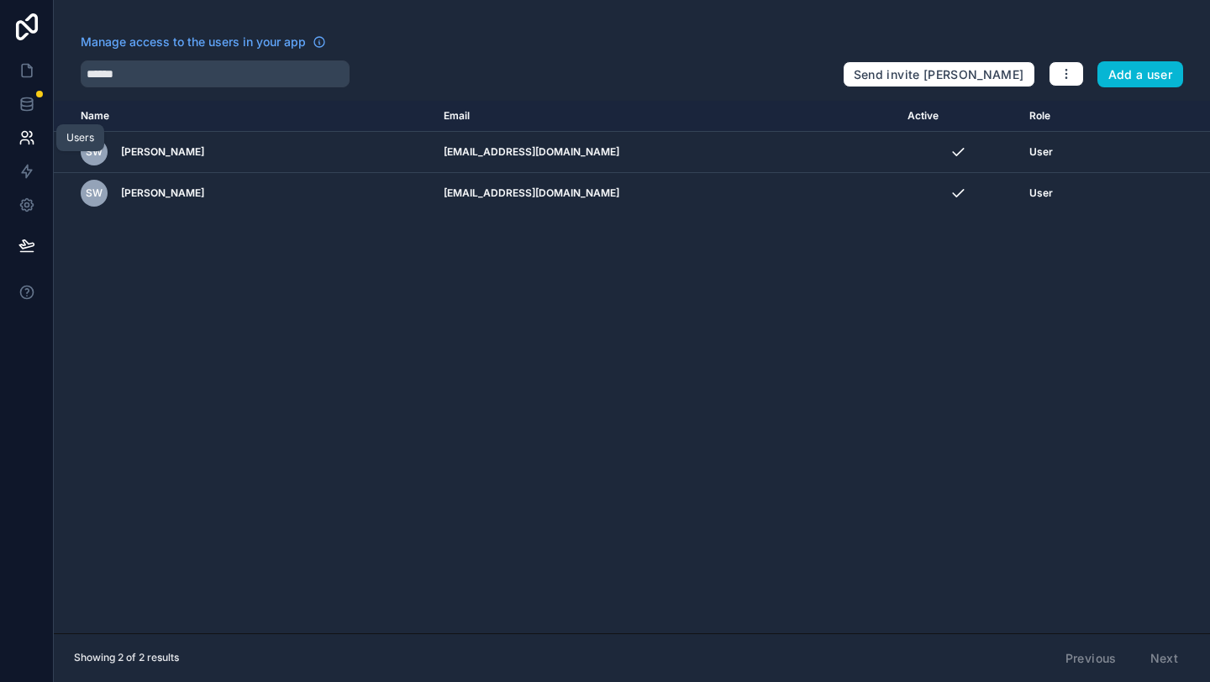
click at [24, 138] on icon at bounding box center [26, 137] width 17 height 17
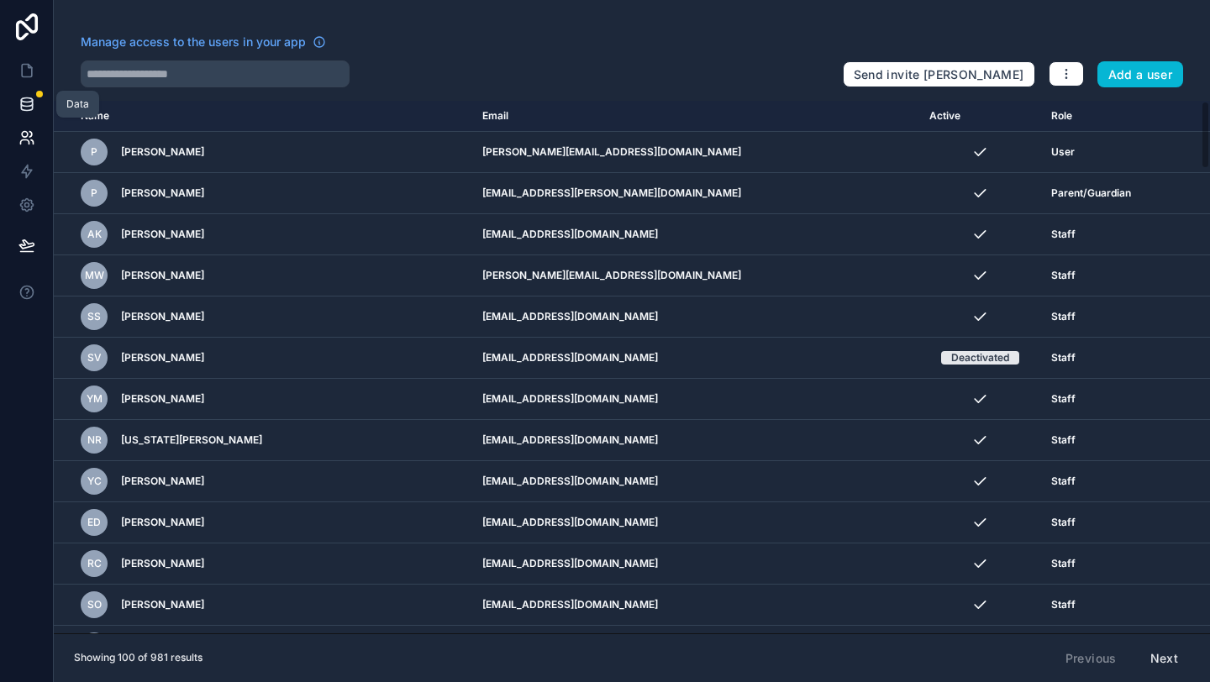
click at [23, 102] on icon at bounding box center [26, 104] width 17 height 17
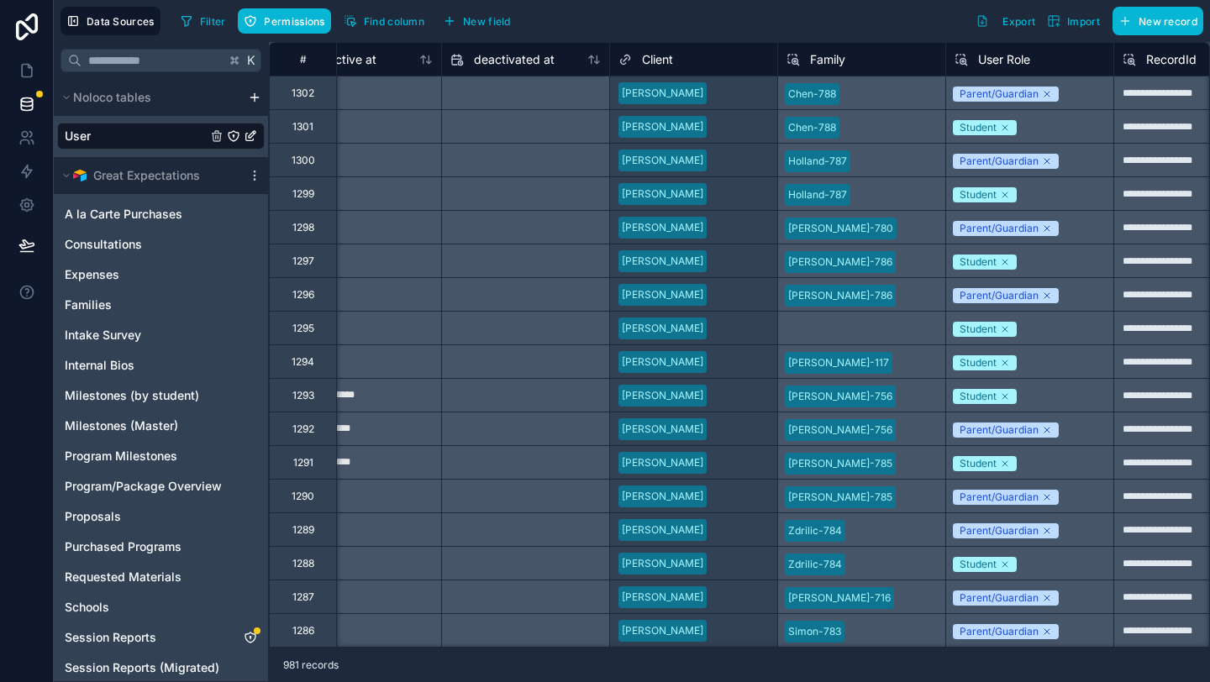
scroll to position [0, 1408]
click at [113, 68] on input "text" at bounding box center [153, 60] width 144 height 30
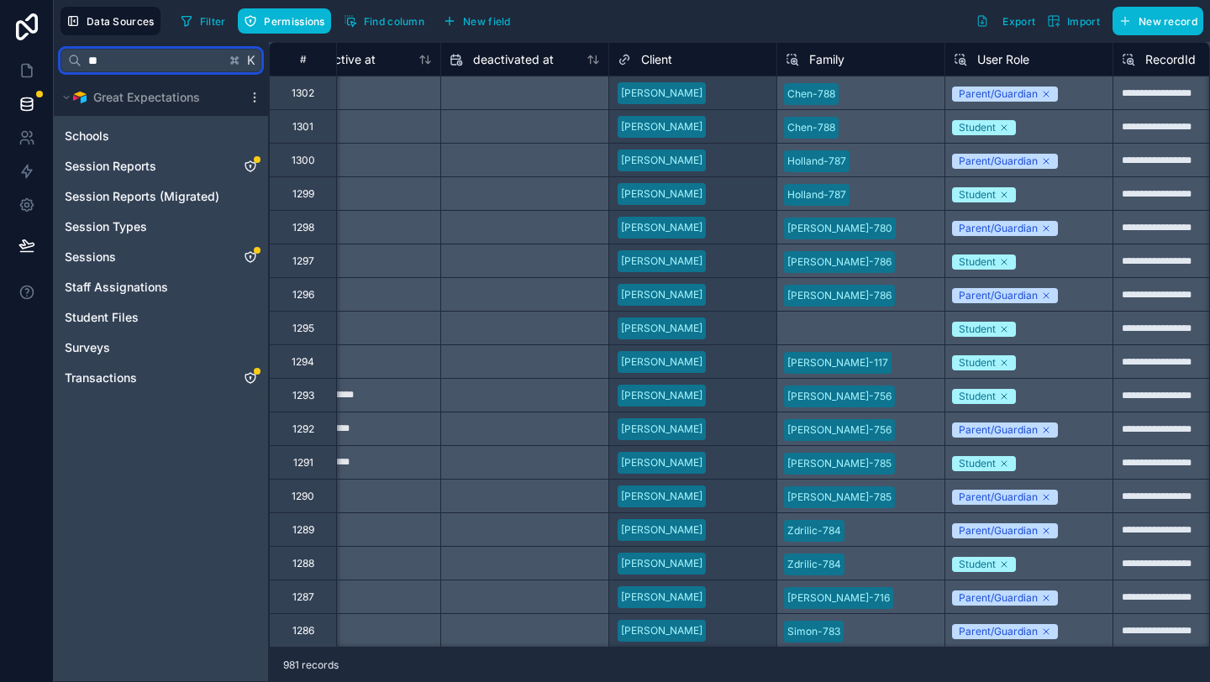
type input "*"
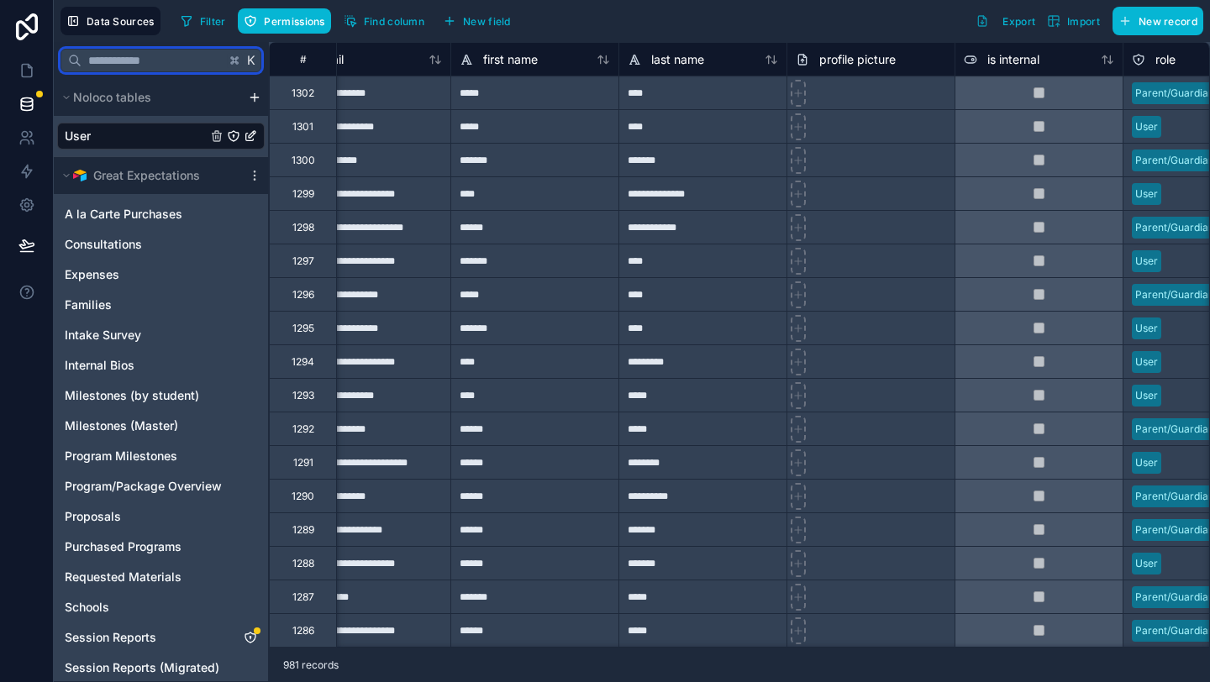
scroll to position [0, 0]
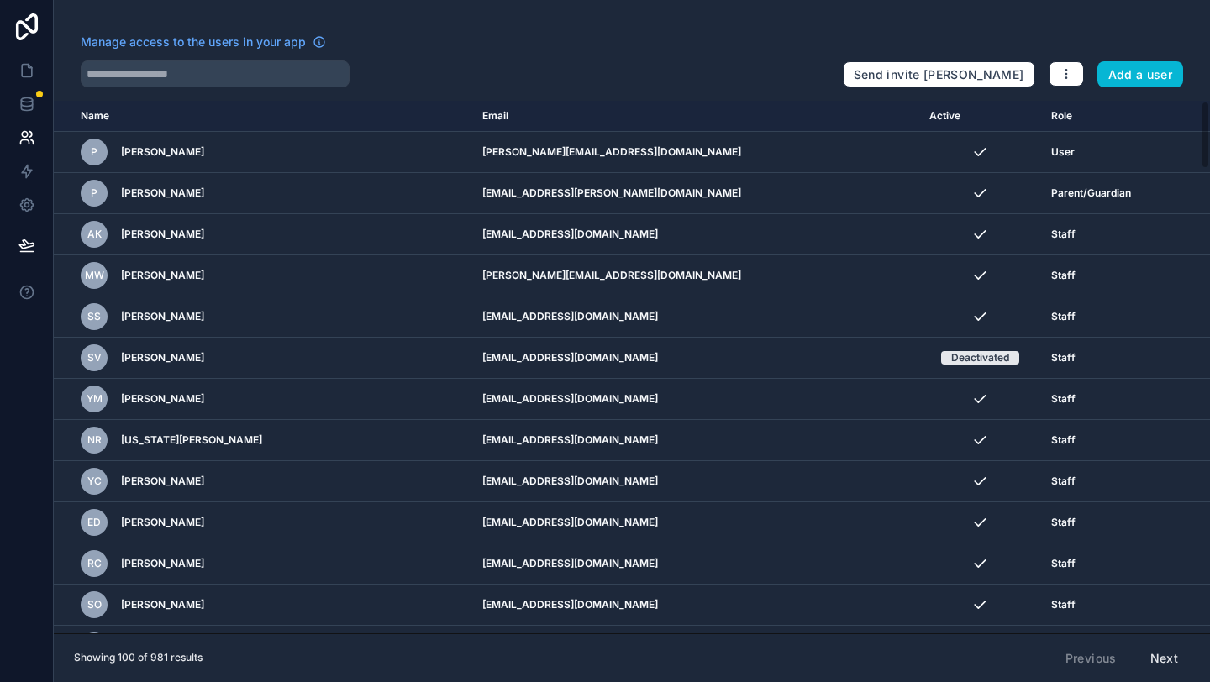
click at [26, 11] on link at bounding box center [27, 27] width 54 height 54
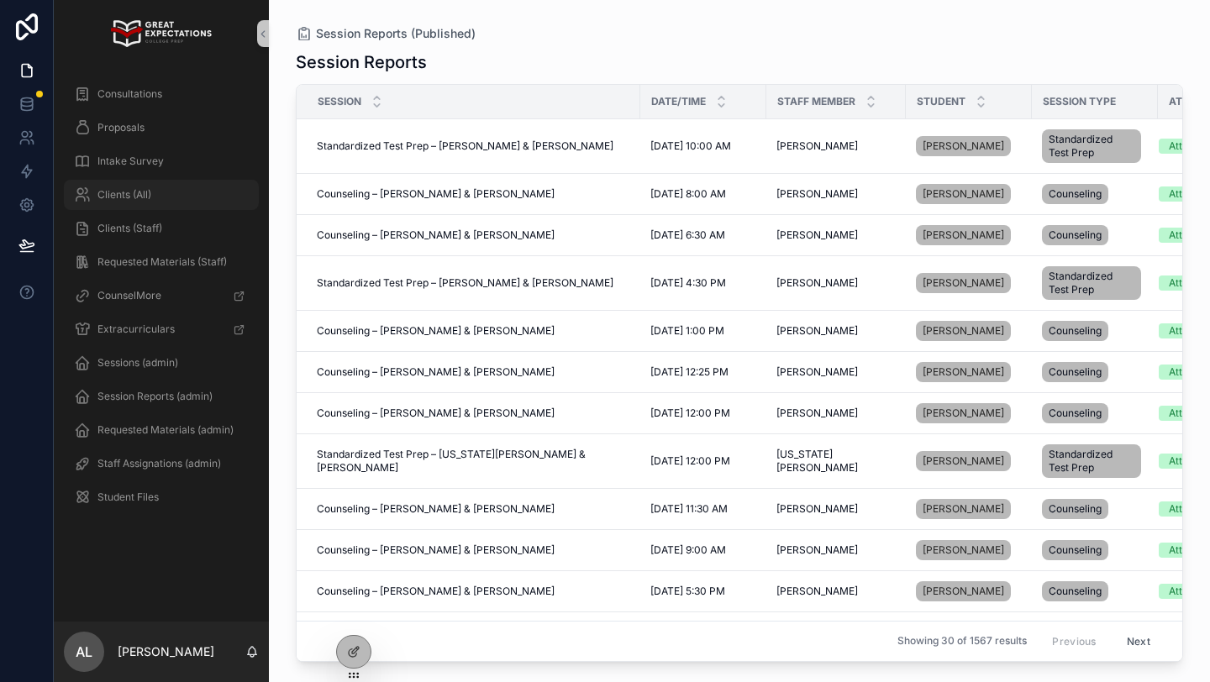
click at [152, 198] on div "Clients (All)" at bounding box center [161, 194] width 175 height 27
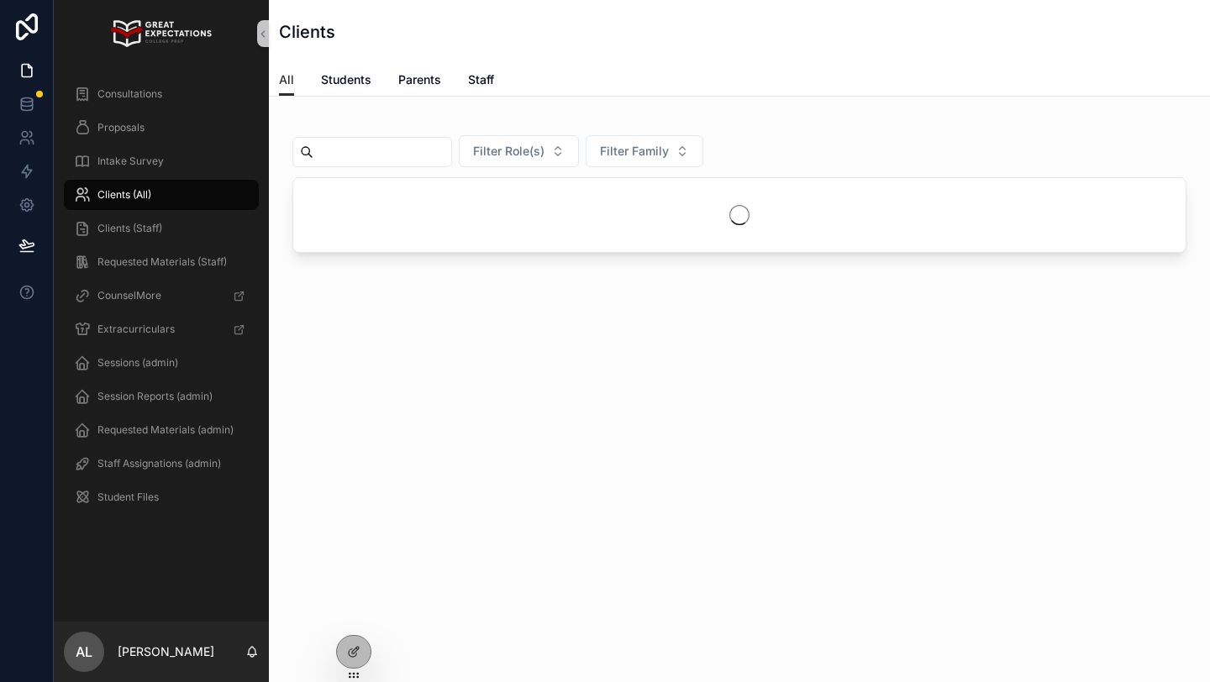
click at [343, 157] on input "scrollable content" at bounding box center [382, 152] width 138 height 24
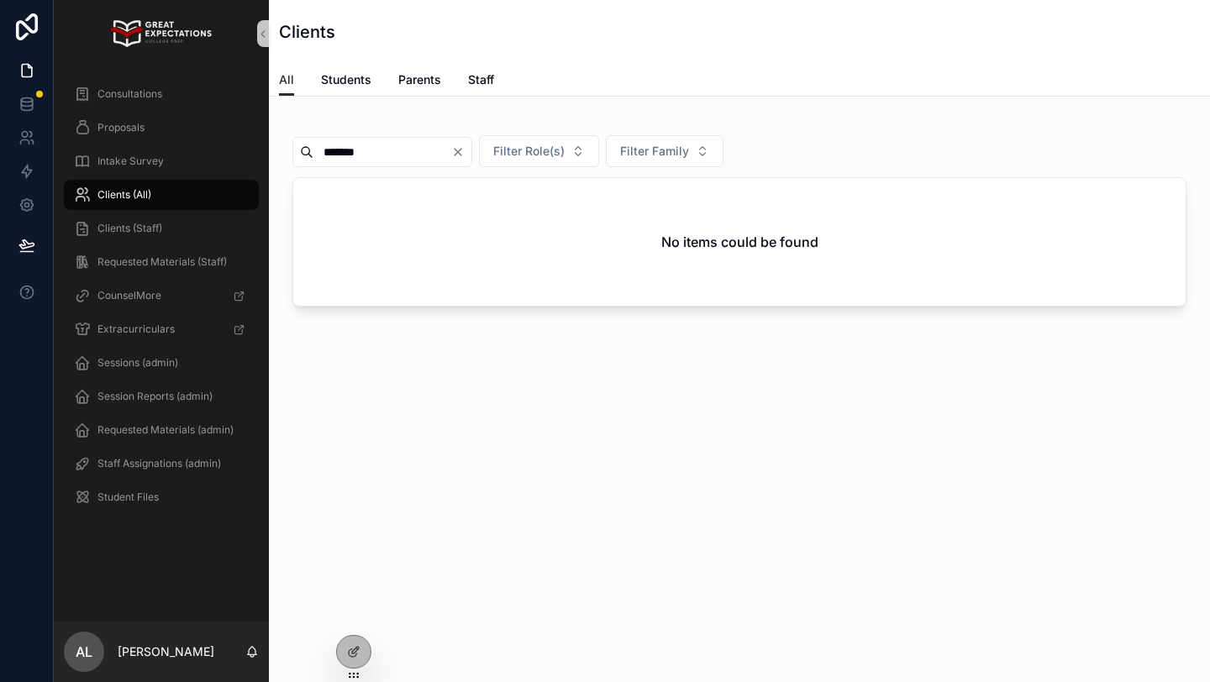
type input "*******"
